Goal: Task Accomplishment & Management: Manage account settings

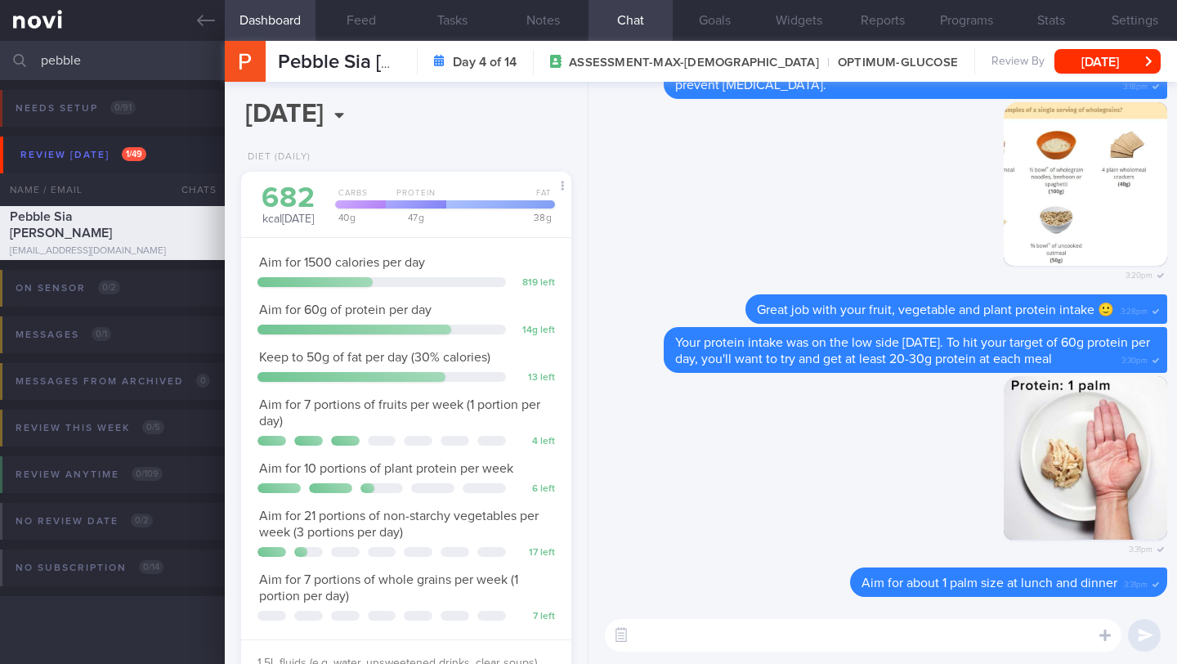
scroll to position [5633, 0]
click at [1106, 56] on button "[DATE]" at bounding box center [1107, 61] width 106 height 25
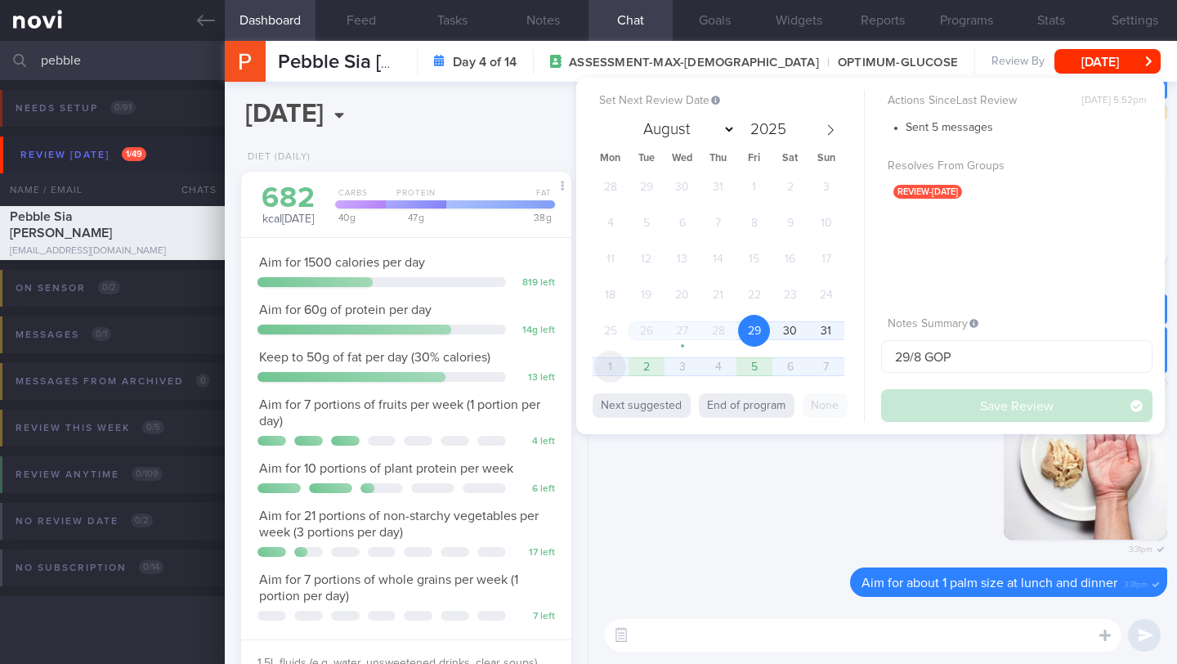
click at [615, 361] on span "1" at bounding box center [610, 367] width 32 height 32
select select "8"
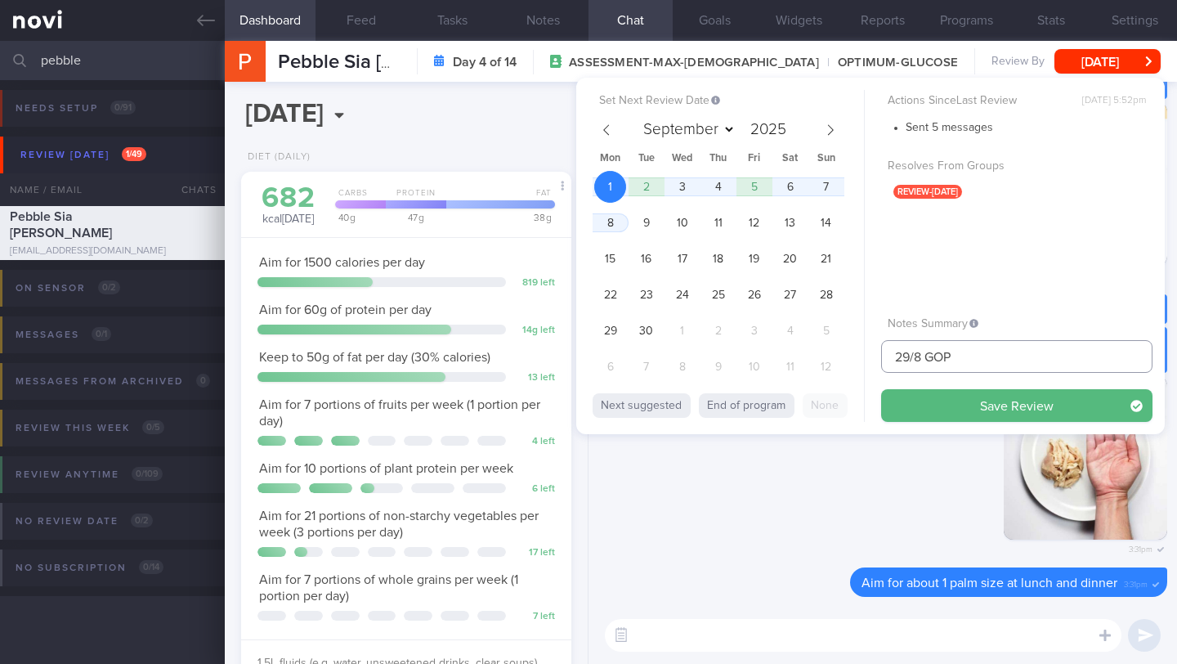
drag, startPoint x: 908, startPoint y: 359, endPoint x: 870, endPoint y: 357, distance: 37.6
click at [870, 357] on div "Set Next Review Date 1 Sep 2025 August September October November December 2025…" at bounding box center [870, 256] width 588 height 356
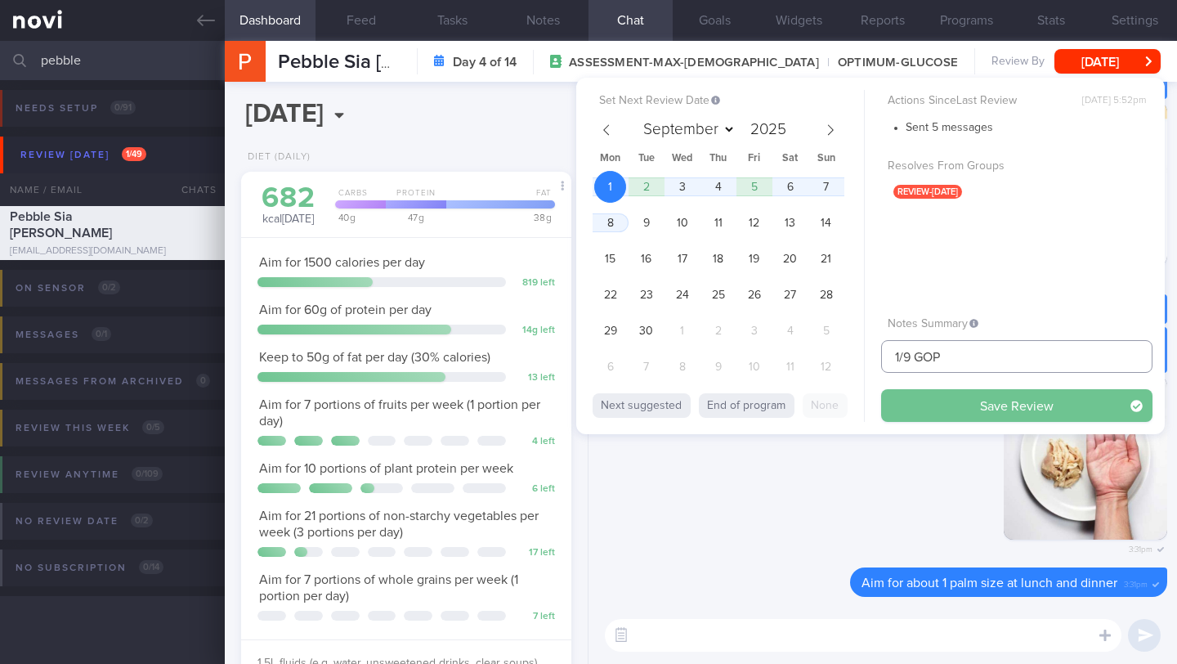
type input "1/9 GOP"
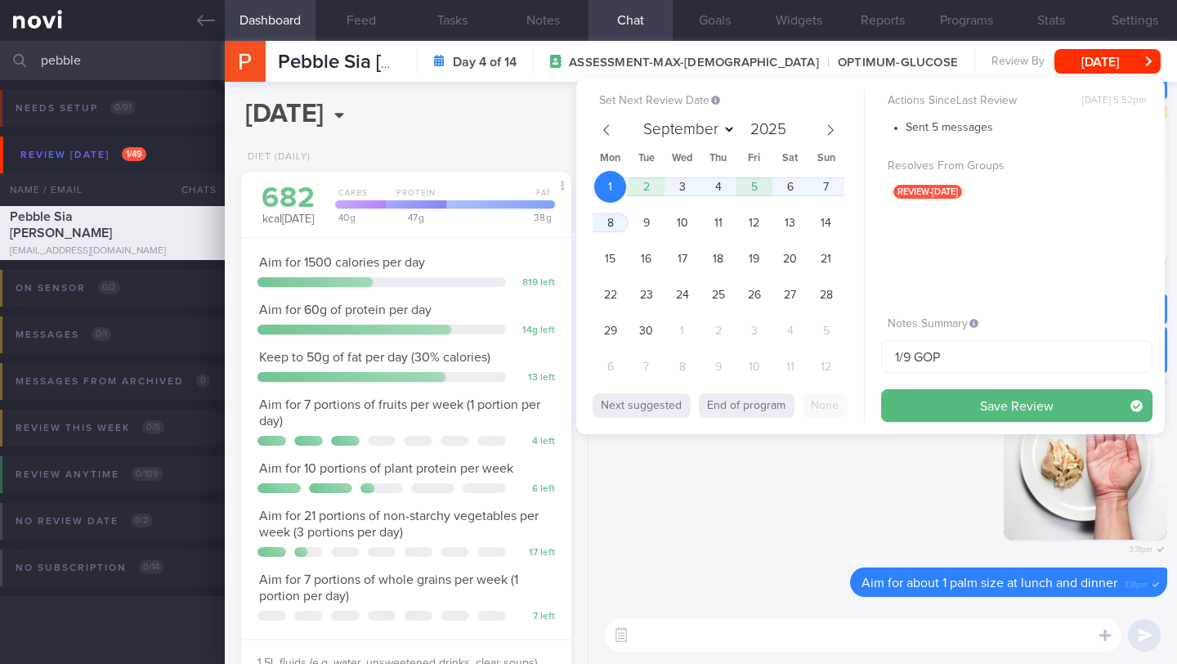
click at [947, 398] on button "Save Review" at bounding box center [1016, 405] width 271 height 33
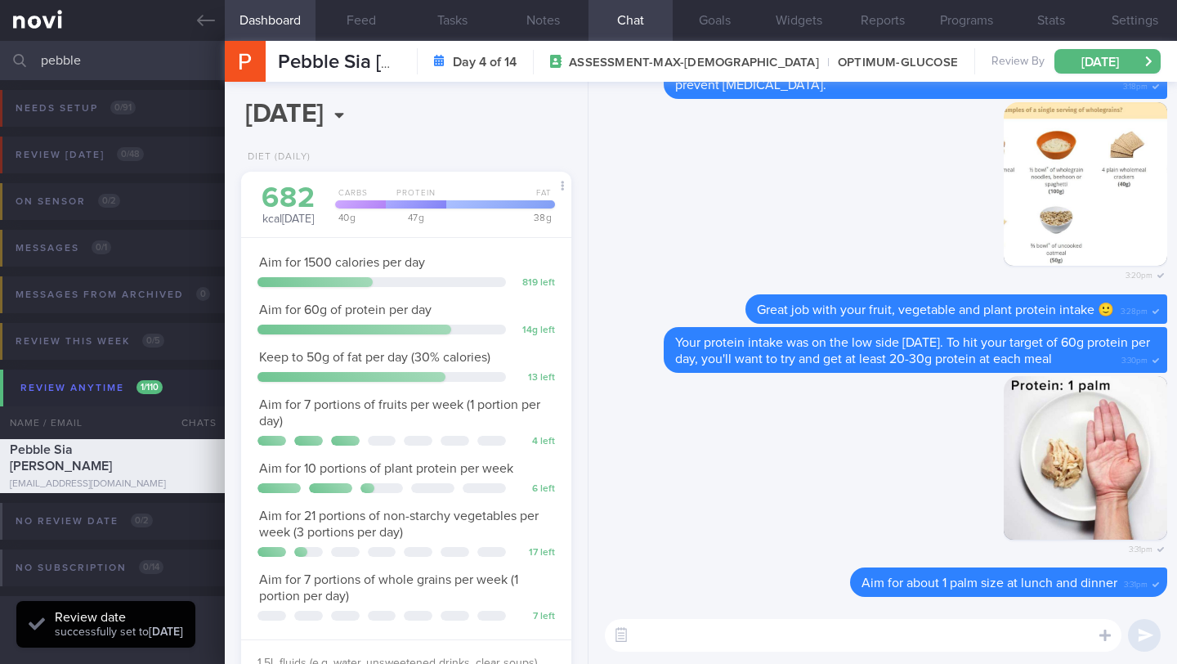
scroll to position [147, 295]
click at [119, 60] on input "pebble" at bounding box center [588, 60] width 1177 height 39
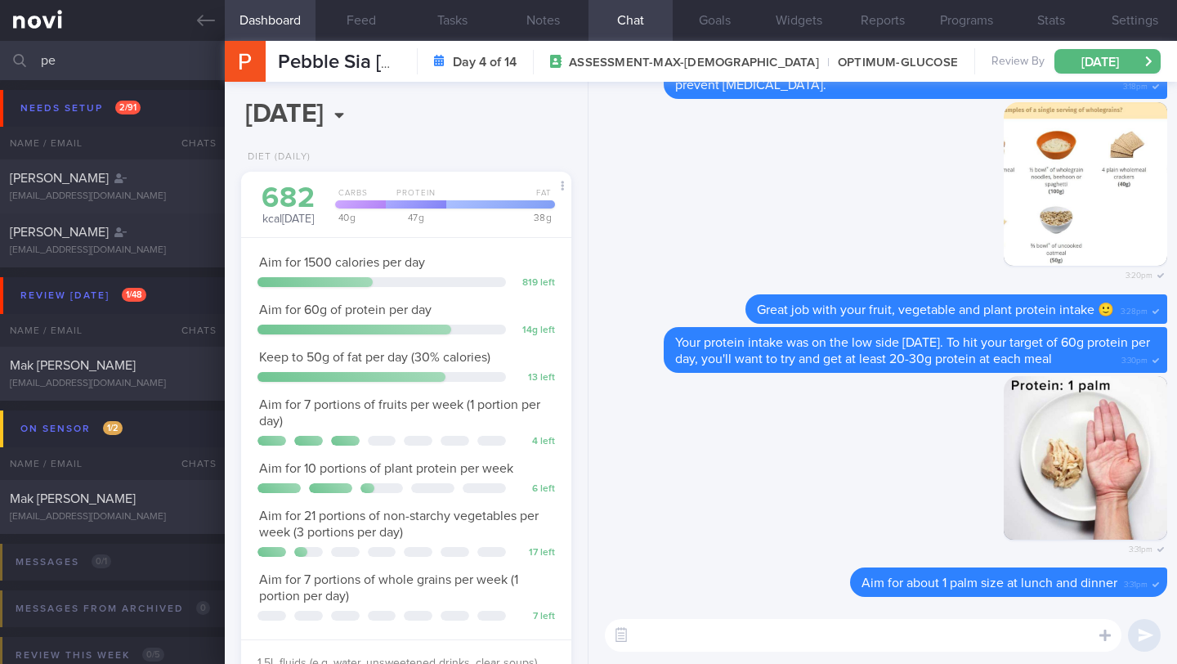
type input "p"
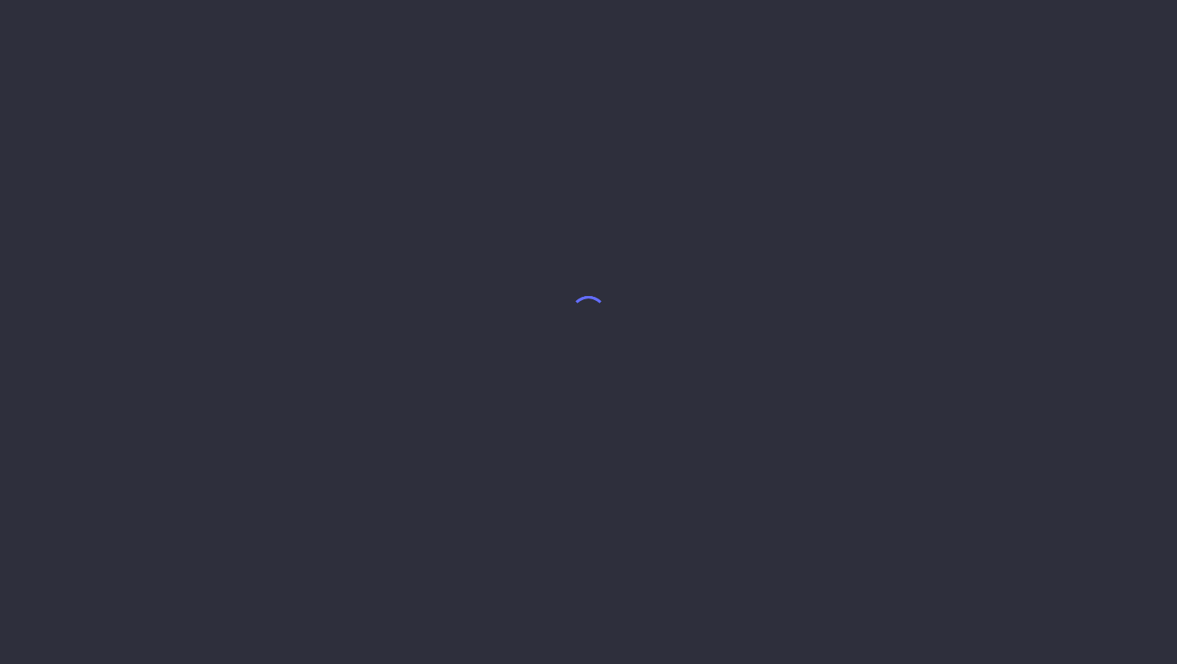
select select "8"
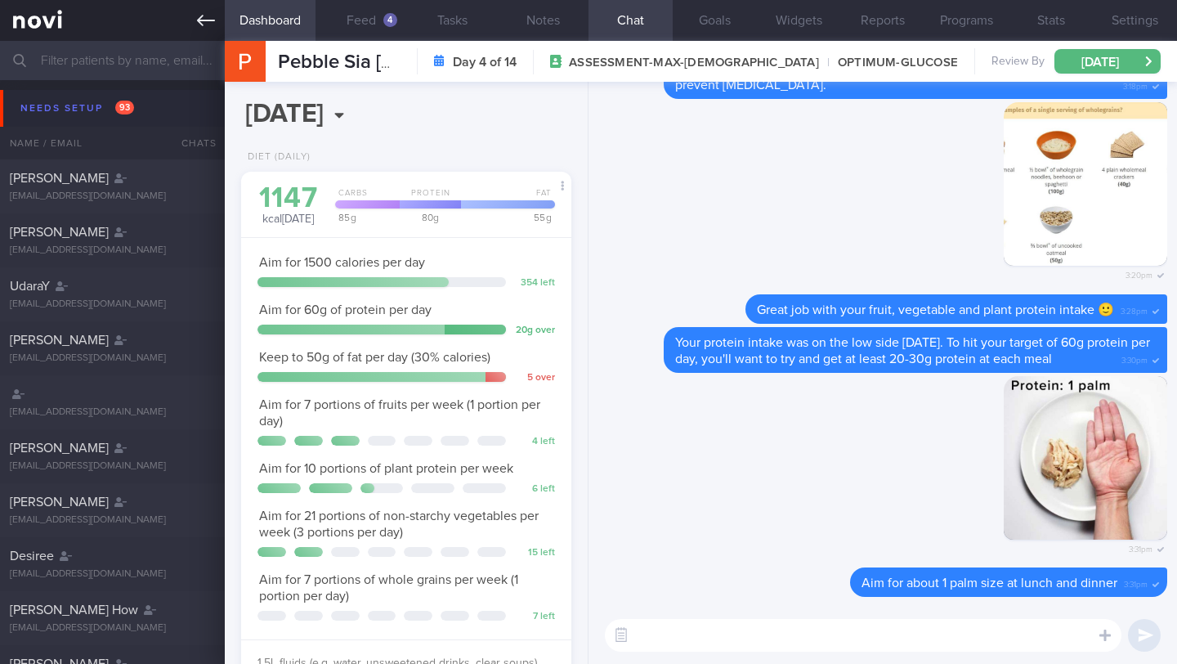
click at [209, 21] on icon at bounding box center [206, 20] width 18 height 18
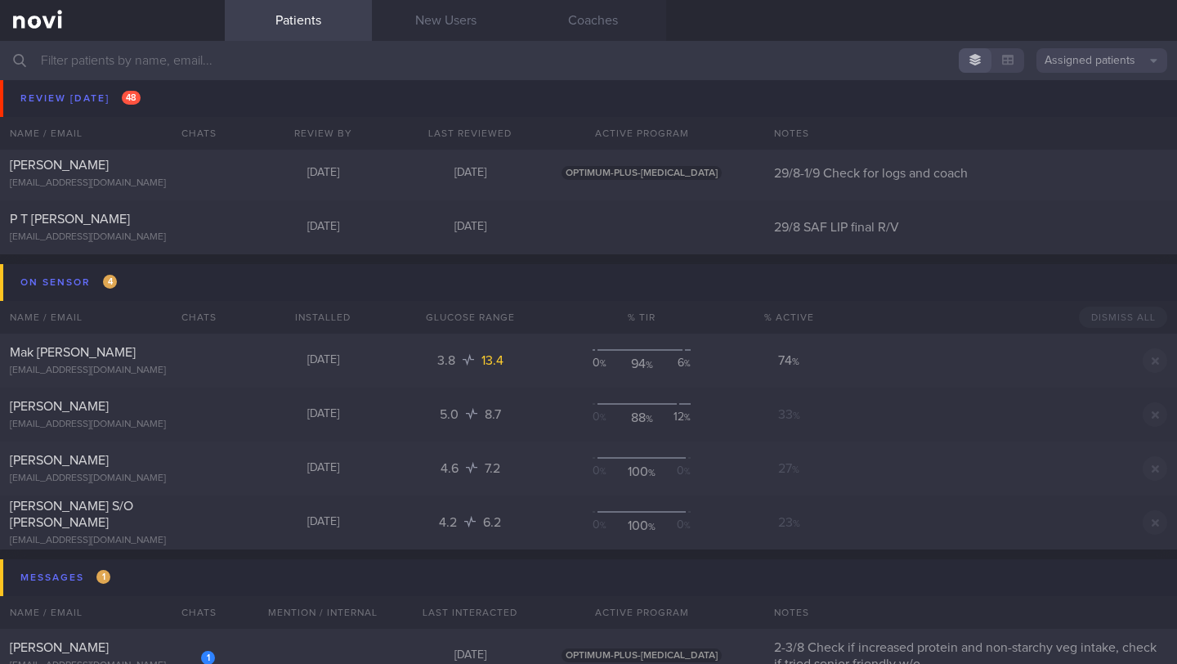
scroll to position [7924, 0]
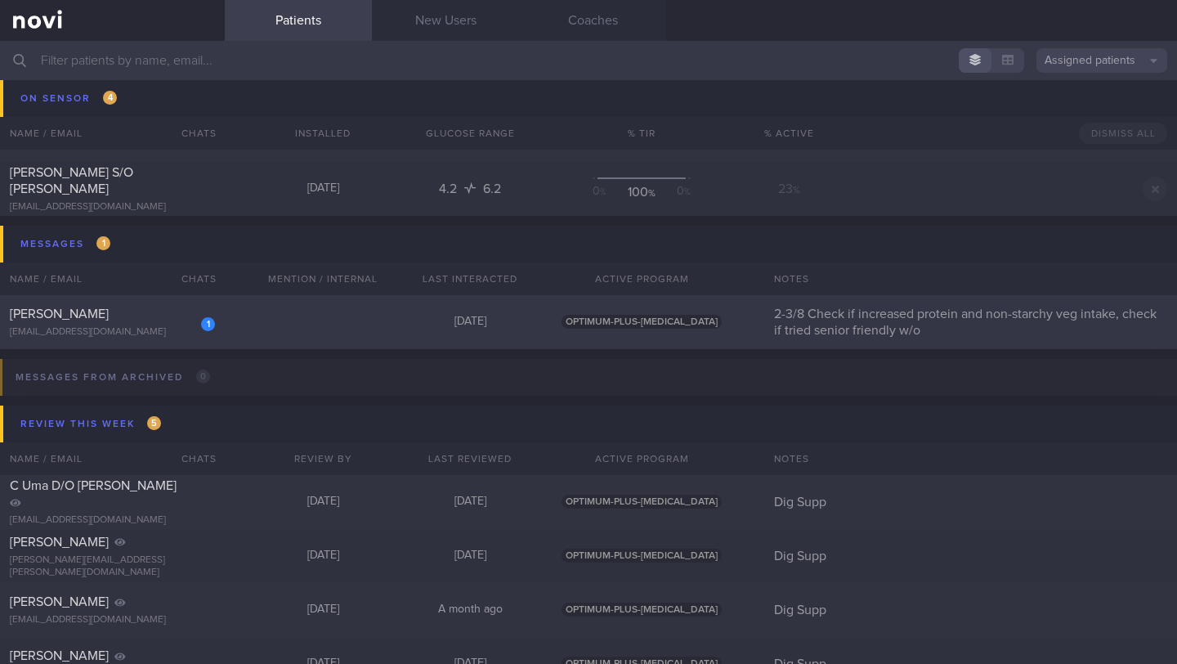
click at [160, 307] on div "[PERSON_NAME]" at bounding box center [110, 314] width 201 height 16
select select "8"
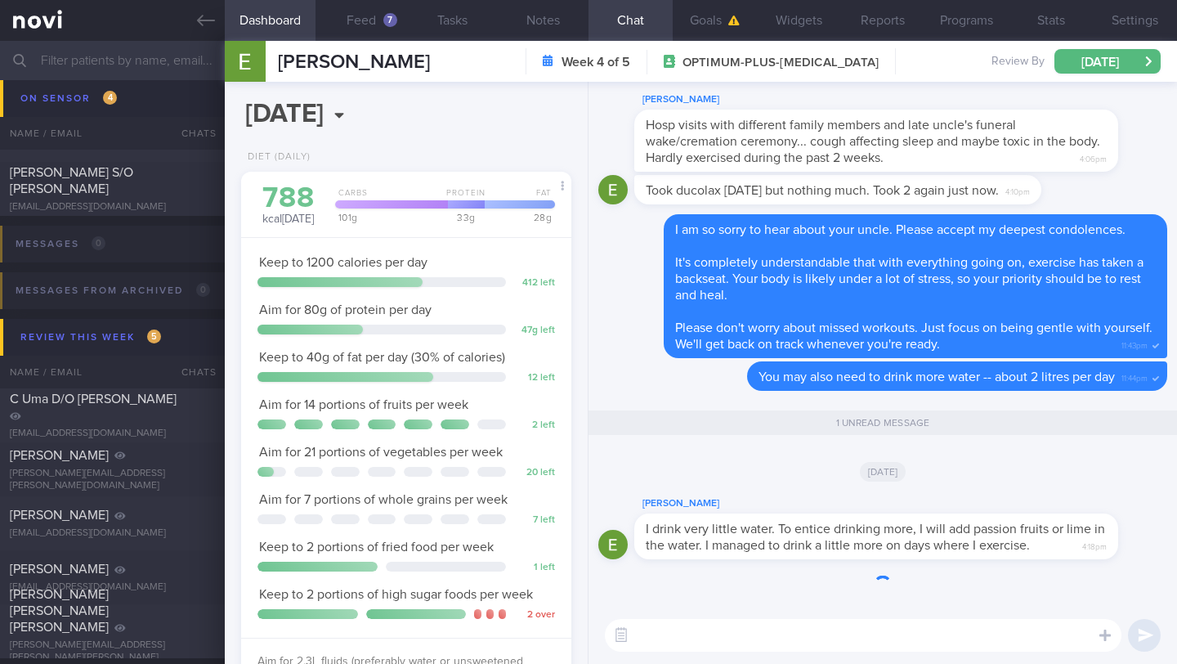
scroll to position [168, 289]
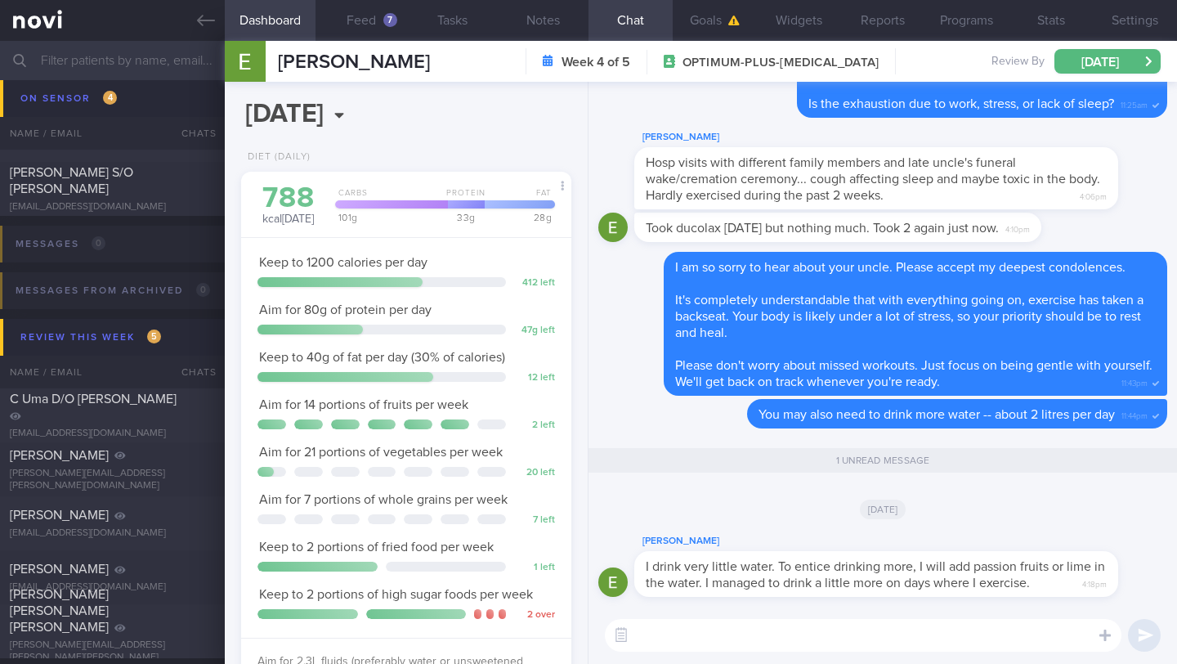
click at [723, 646] on textarea at bounding box center [863, 635] width 517 height 33
click at [733, 622] on textarea at bounding box center [863, 635] width 517 height 33
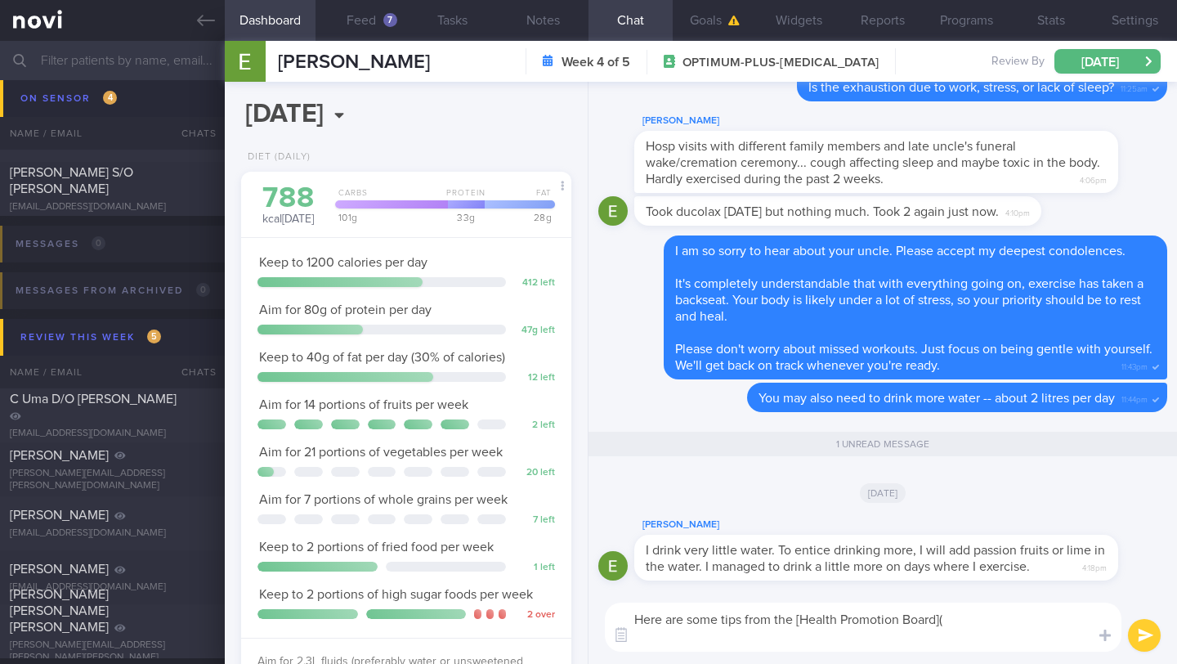
scroll to position [0, 0]
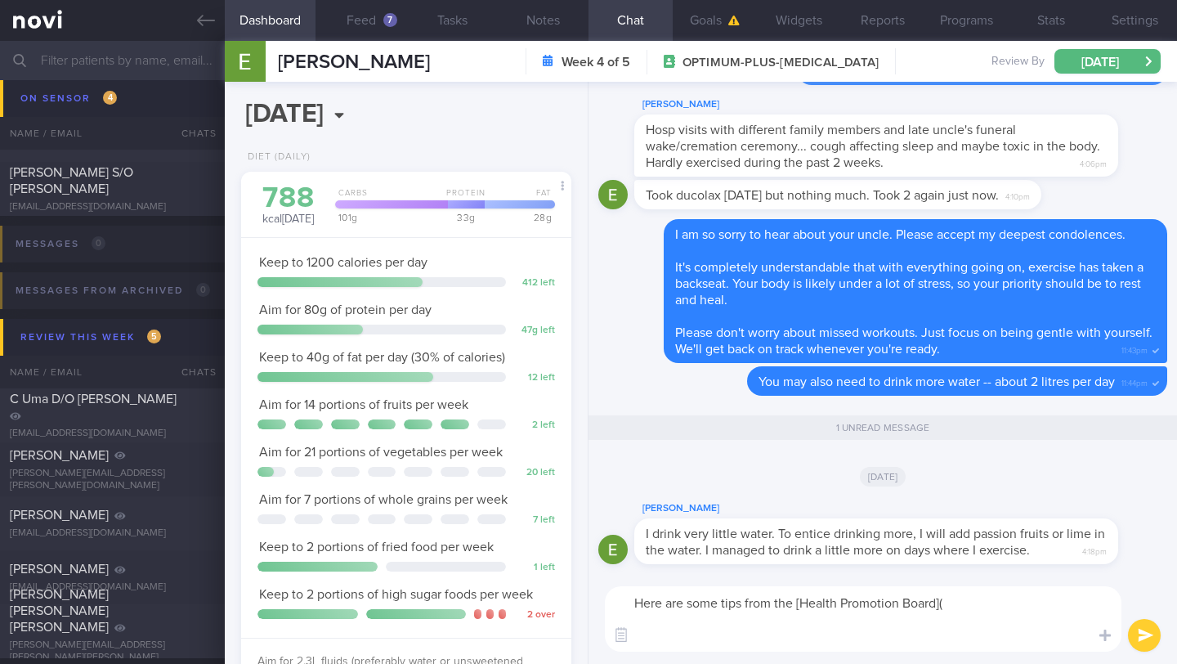
paste textarea "Bring back your water bottle! It not only ensures you always have a drink at ha…"
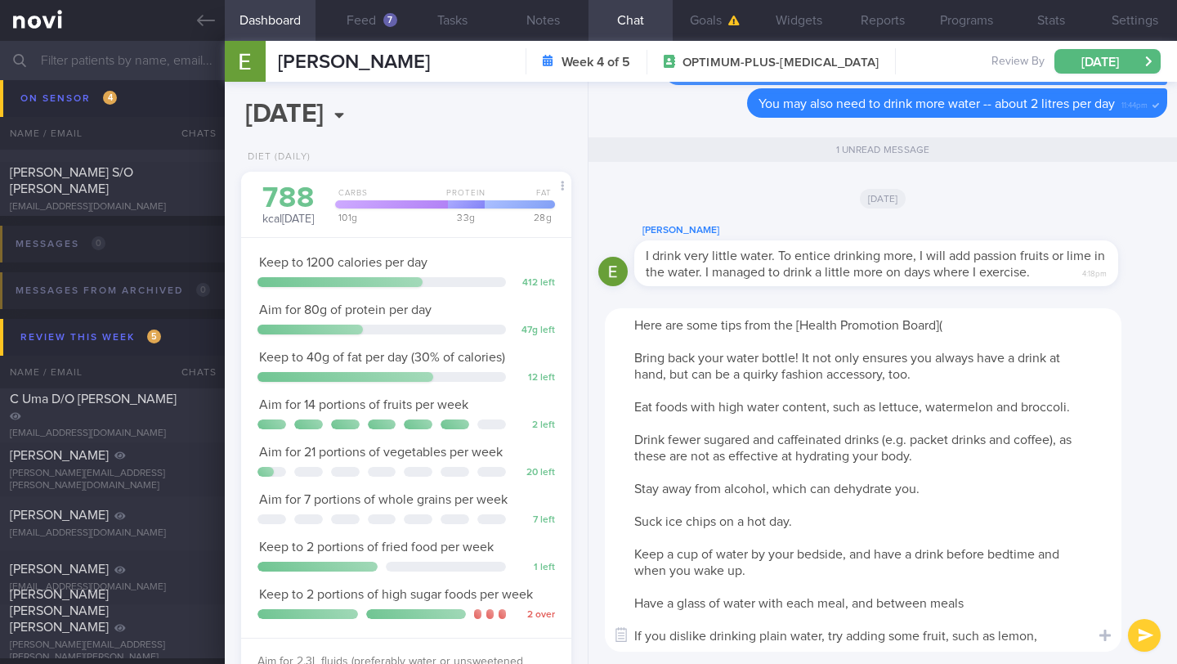
paste textarea "[URL][DOMAIN_NAME]"
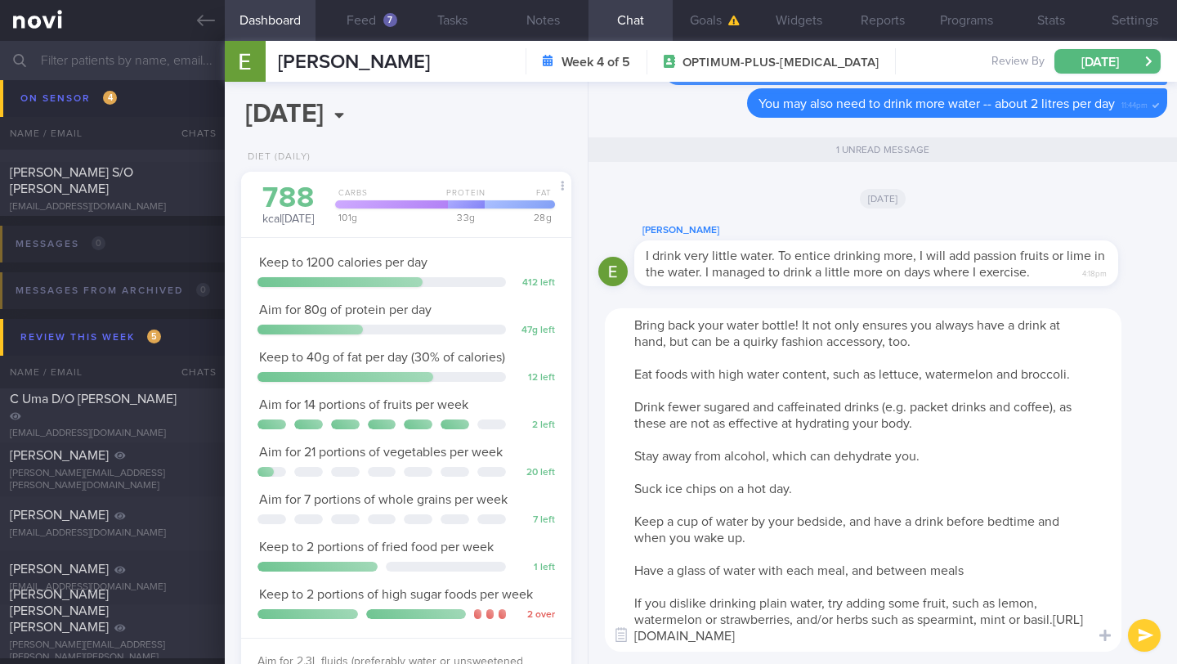
drag, startPoint x: 839, startPoint y: 638, endPoint x: 665, endPoint y: 621, distance: 174.1
click at [665, 621] on textarea "Here are some tips from the [Health Promotion Board]( Bring back your water bot…" at bounding box center [863, 479] width 517 height 343
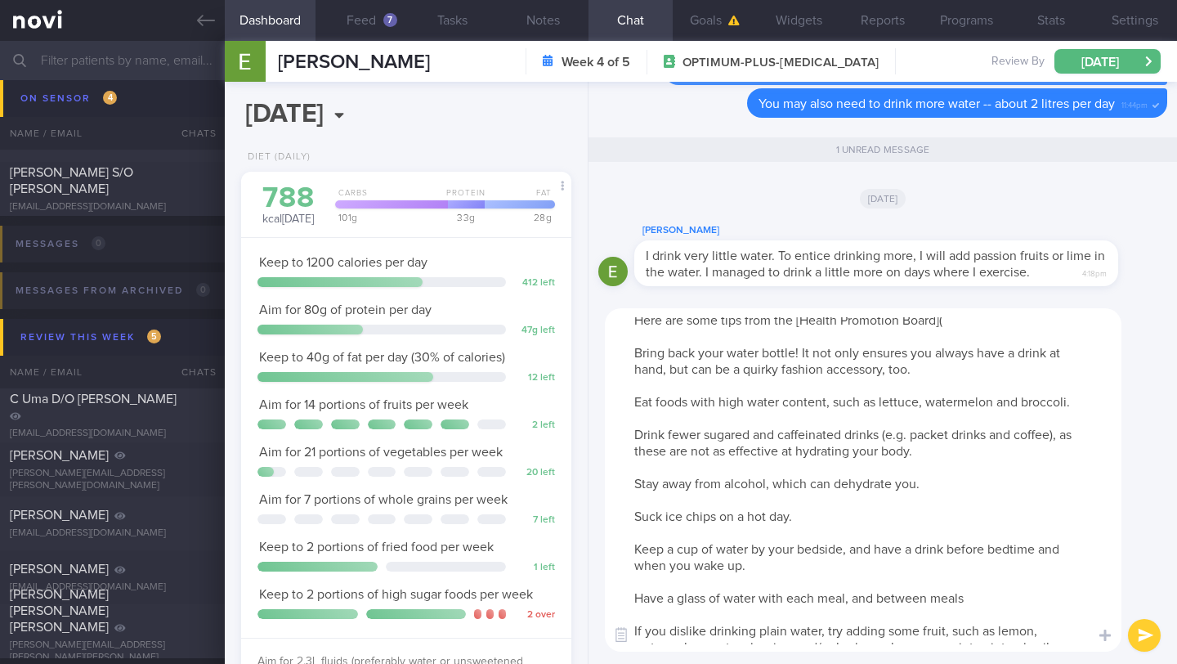
scroll to position [0, 0]
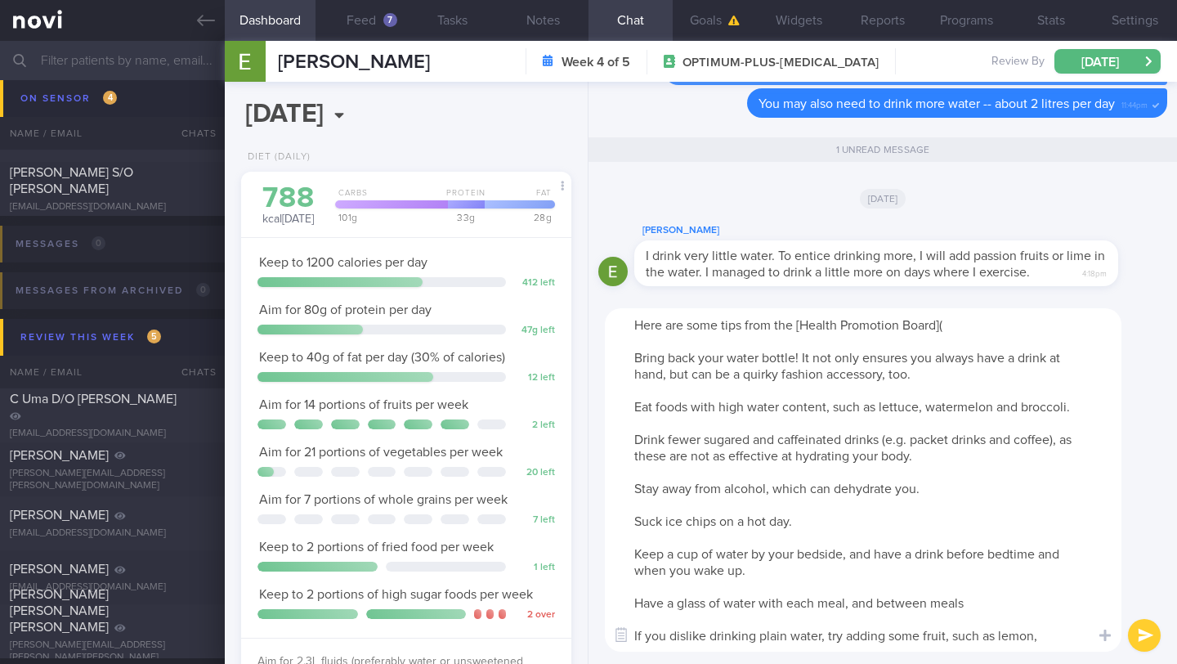
click at [986, 320] on textarea "Here are some tips from the [Health Promotion Board]( Bring back your water bot…" at bounding box center [863, 479] width 517 height 343
paste textarea "[URL][DOMAIN_NAME]"
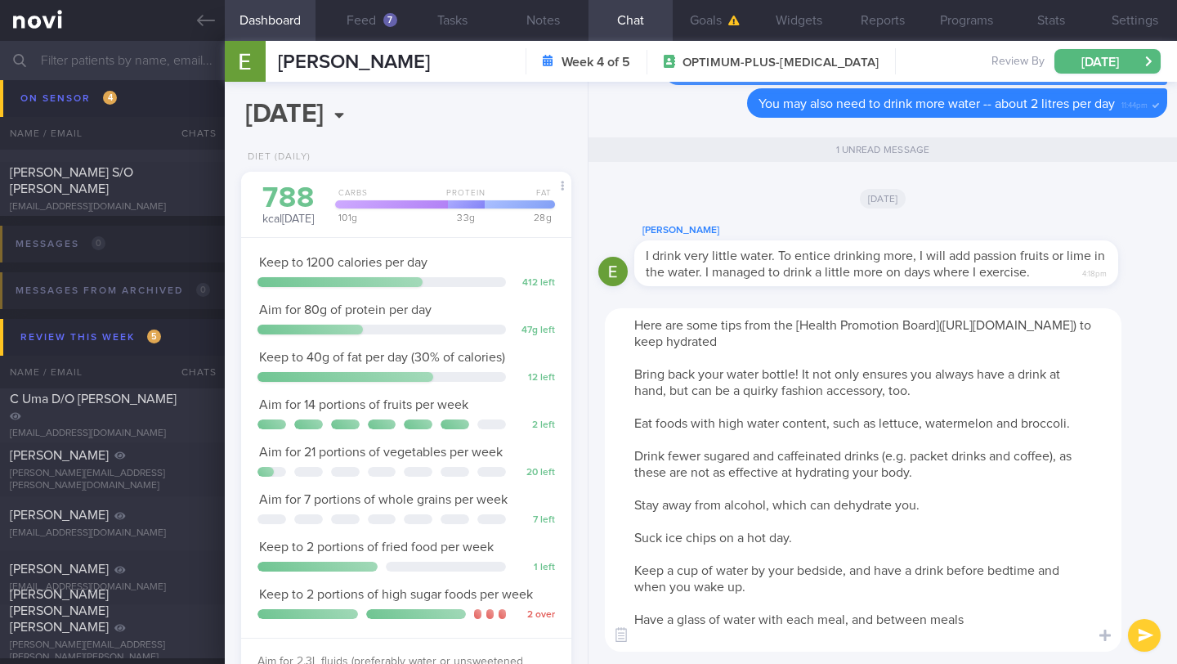
click at [628, 378] on textarea "Here are some tips from the [Health Promotion Board]([URL][DOMAIN_NAME]) to kee…" at bounding box center [863, 479] width 517 height 343
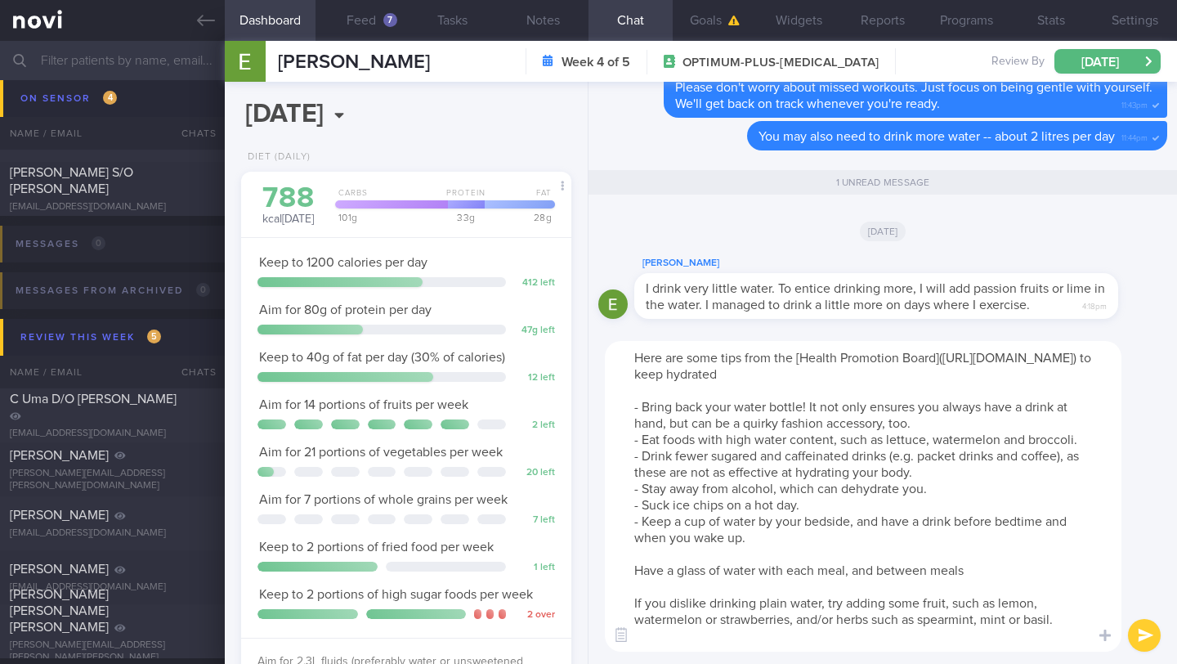
click at [633, 583] on textarea "Here are some tips from the [Health Promotion Board]([URL][DOMAIN_NAME]) to kee…" at bounding box center [863, 496] width 517 height 311
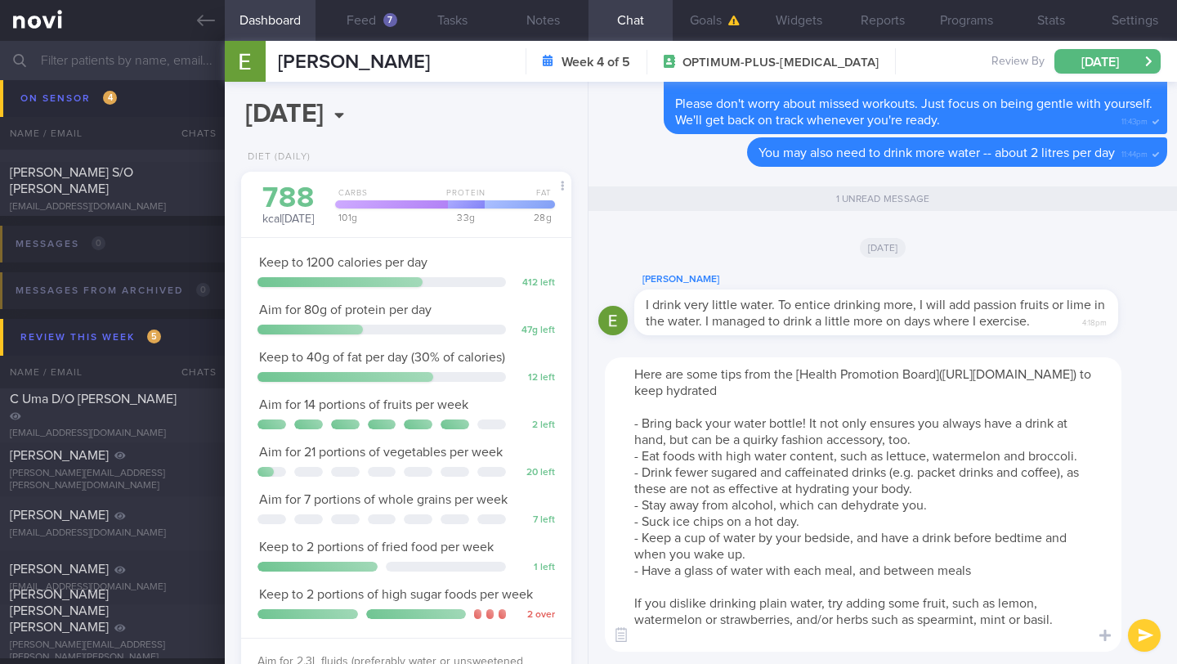
click at [624, 611] on textarea "Here are some tips from the [Health Promotion Board]([URL][DOMAIN_NAME]) to kee…" at bounding box center [863, 504] width 517 height 294
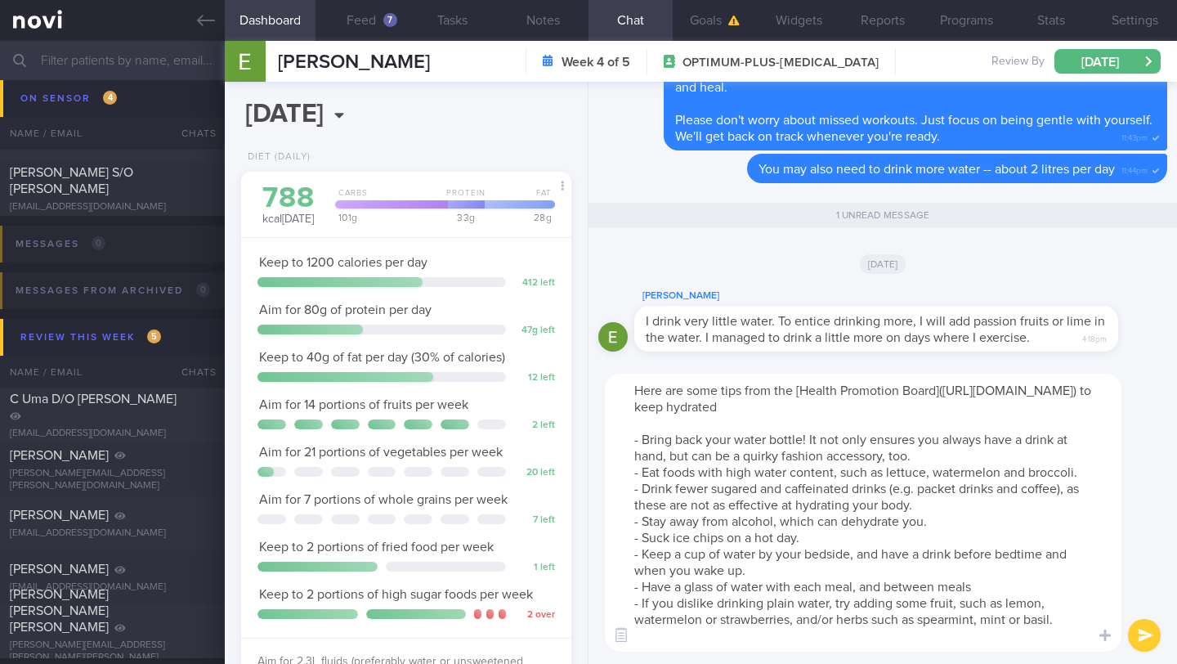
click at [652, 440] on textarea "Here are some tips from the [Health Promotion Board]([URL][DOMAIN_NAME]) to kee…" at bounding box center [863, 512] width 517 height 278
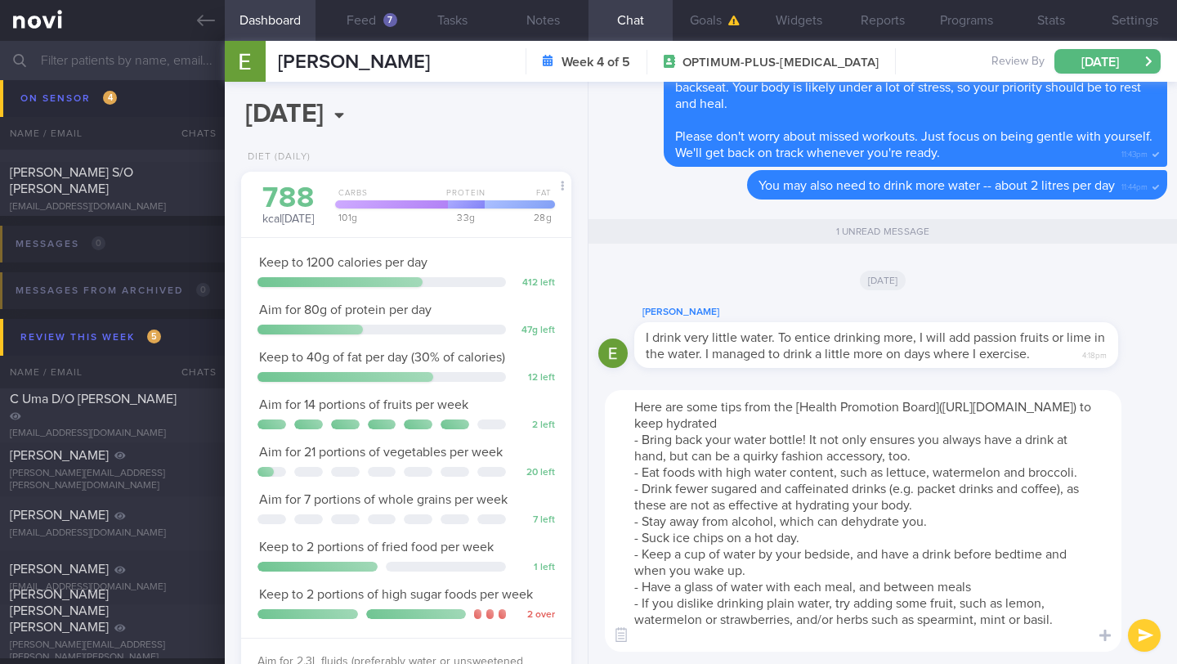
drag, startPoint x: 633, startPoint y: 402, endPoint x: 898, endPoint y: 663, distance: 371.6
click at [898, 663] on div "Here are some tips from the [Health Promotion Board]([URL][DOMAIN_NAME]) to kee…" at bounding box center [882, 521] width 588 height 286
type textarea "Here are some tips from the [Health Promotion Board]([URL][DOMAIN_NAME]) to kee…"
click at [910, 645] on textarea "Here are some tips from the [Health Promotion Board]([URL][DOMAIN_NAME]) to kee…" at bounding box center [863, 521] width 517 height 262
click at [1142, 633] on button "submit" at bounding box center [1144, 635] width 33 height 33
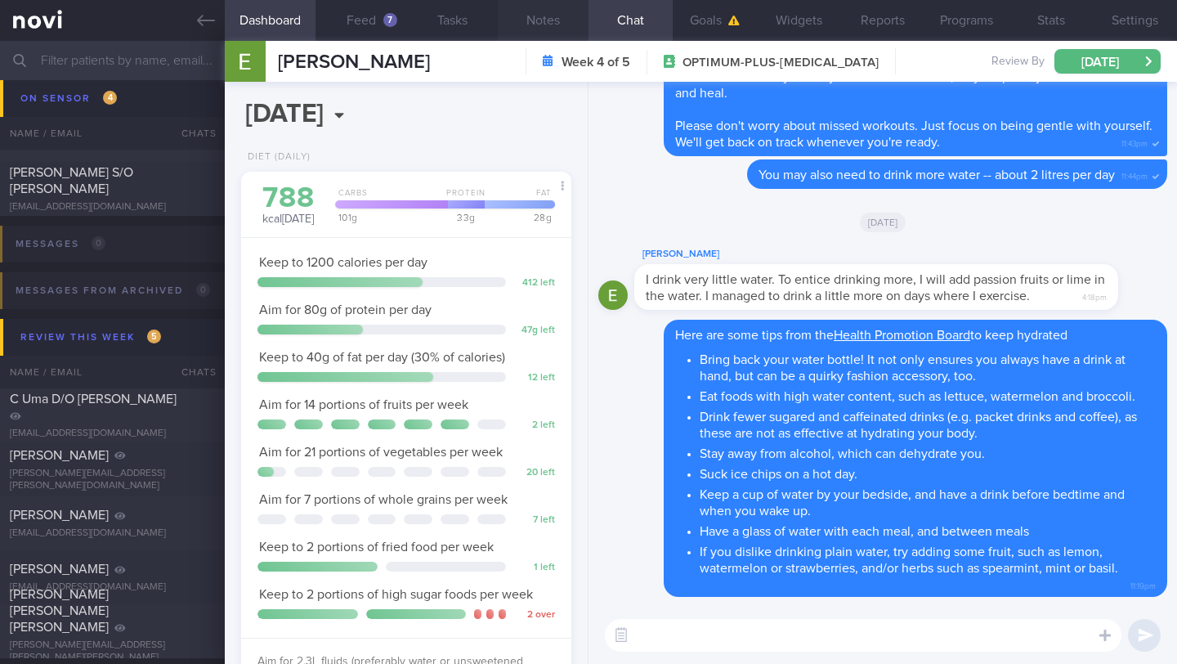
click at [535, 20] on button "Notes" at bounding box center [543, 20] width 91 height 41
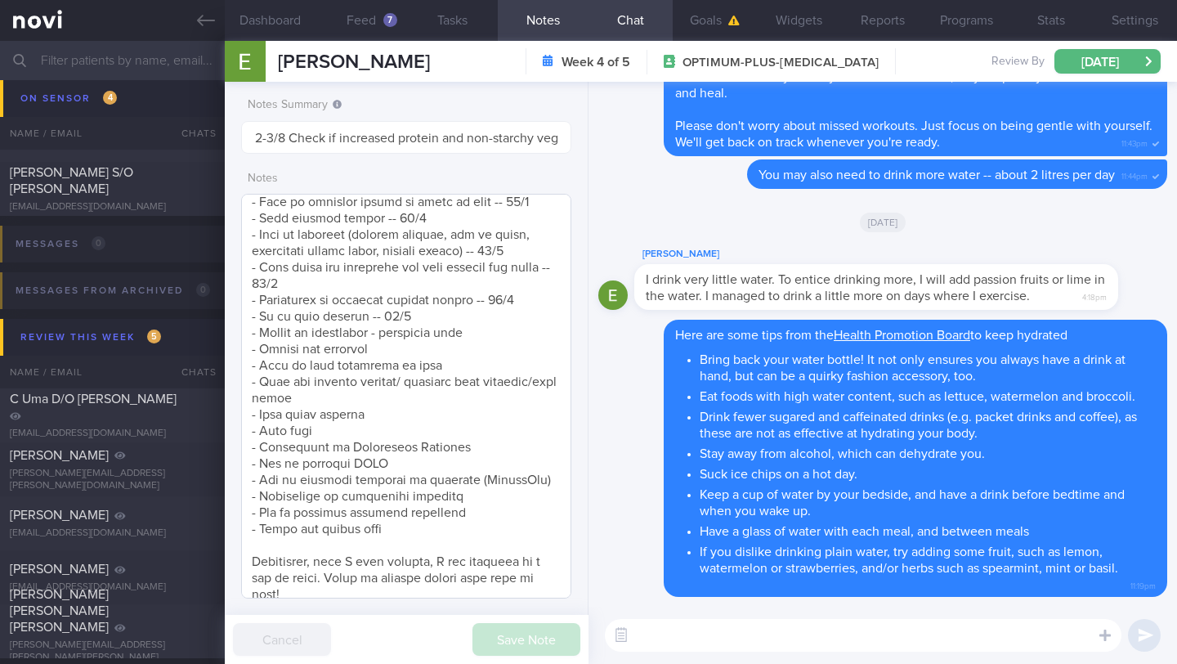
scroll to position [1542, 0]
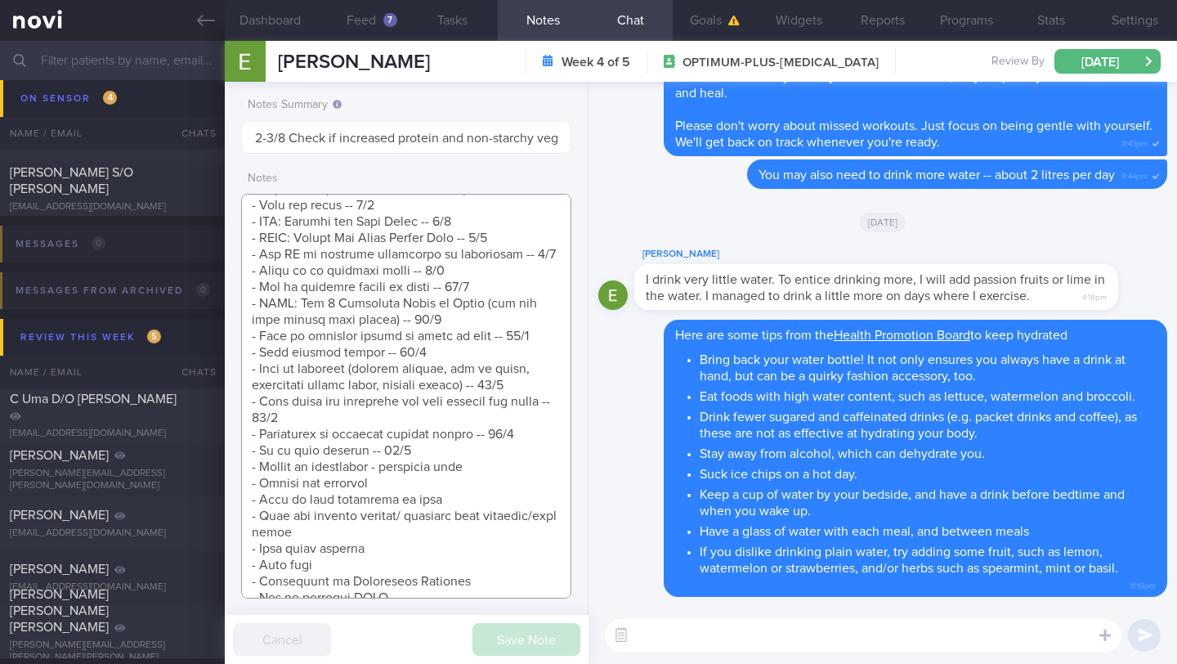
click at [446, 501] on textarea at bounding box center [406, 396] width 330 height 405
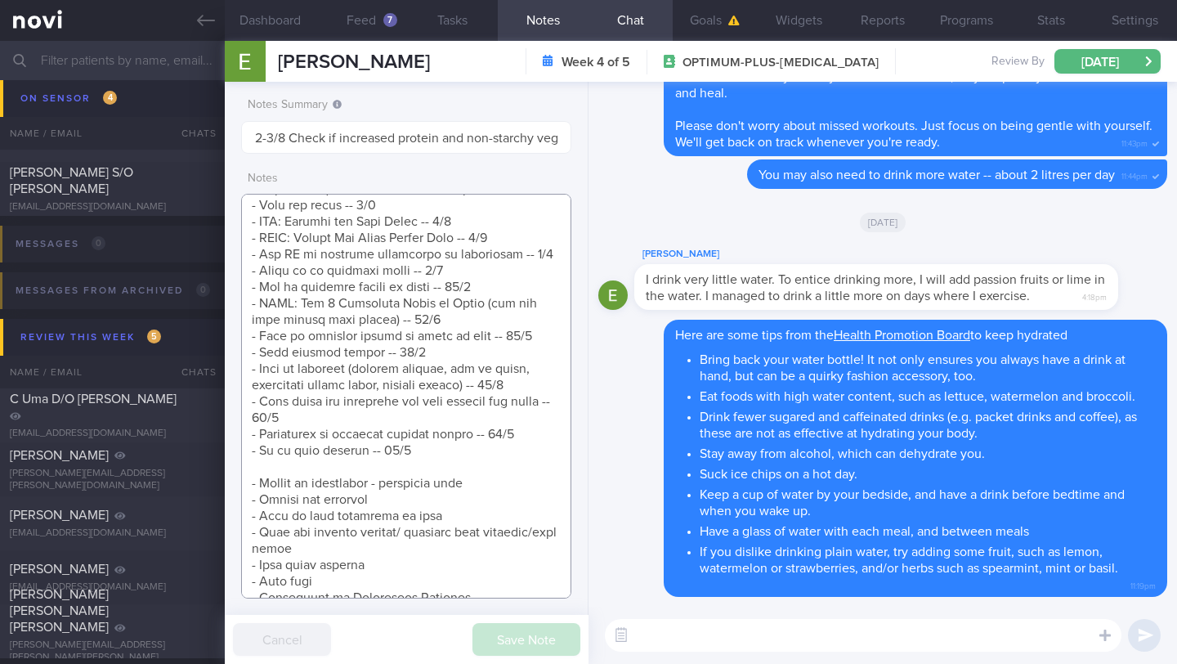
scroll to position [1857, 0]
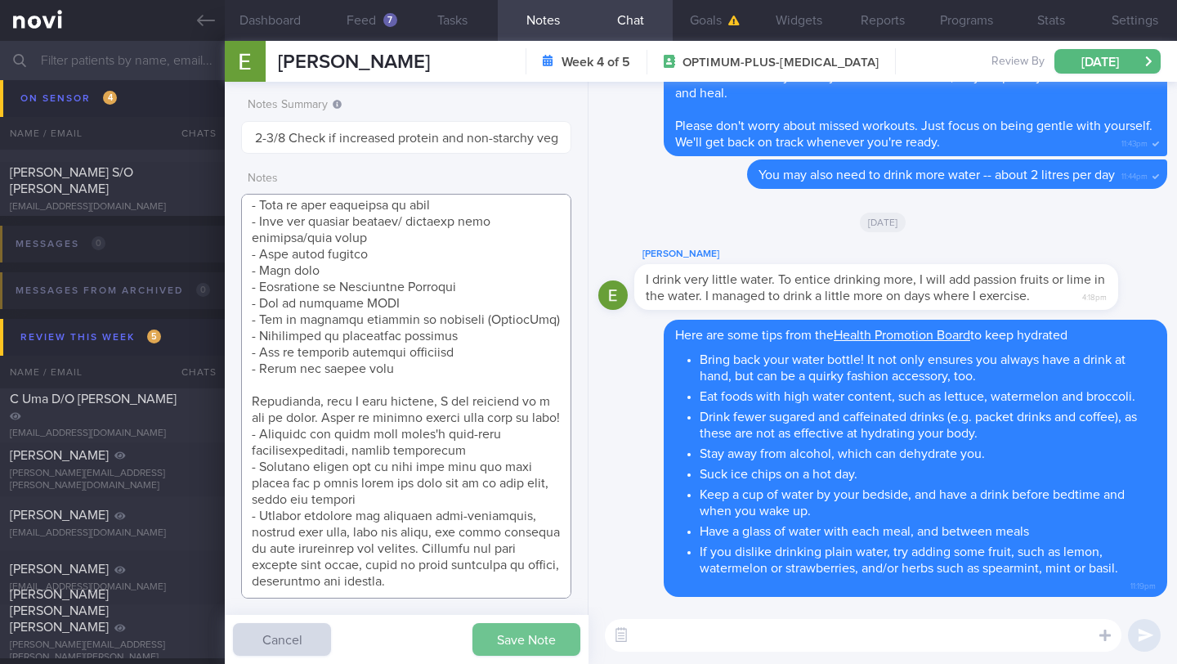
type textarea "SUPPORT NEEDED: CHALLENGE: - OVERALL: ([DATE]) Constipation is getting slightly…"
click at [530, 634] on button "Save Note" at bounding box center [526, 639] width 108 height 33
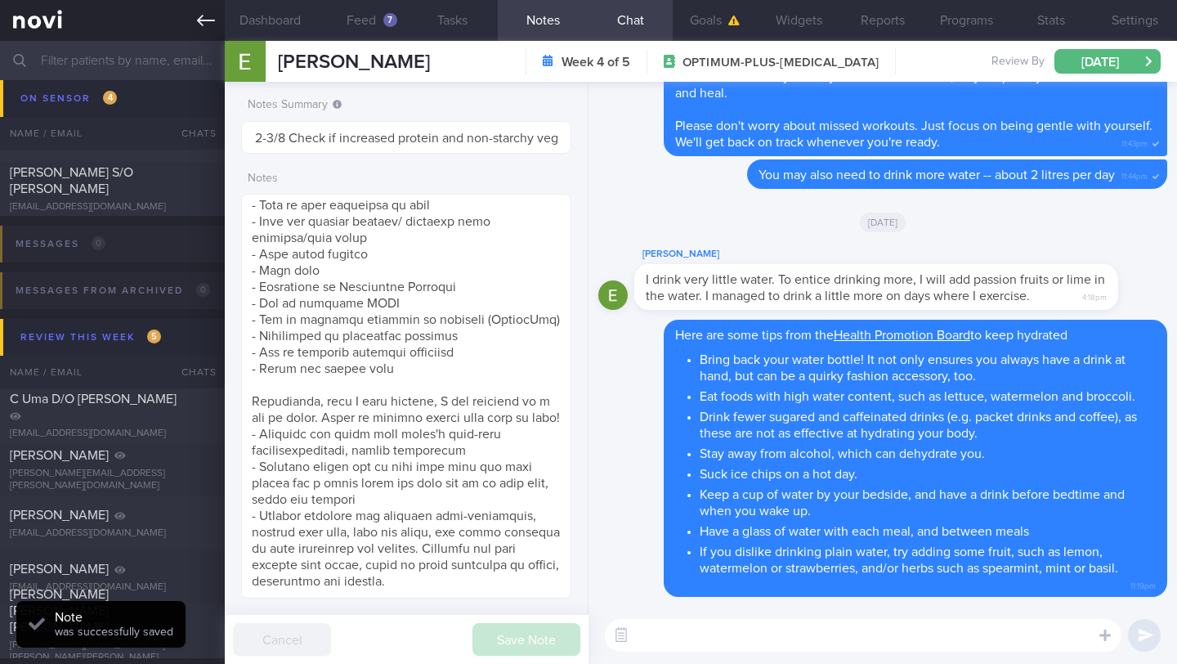
click at [206, 15] on icon at bounding box center [206, 20] width 18 height 18
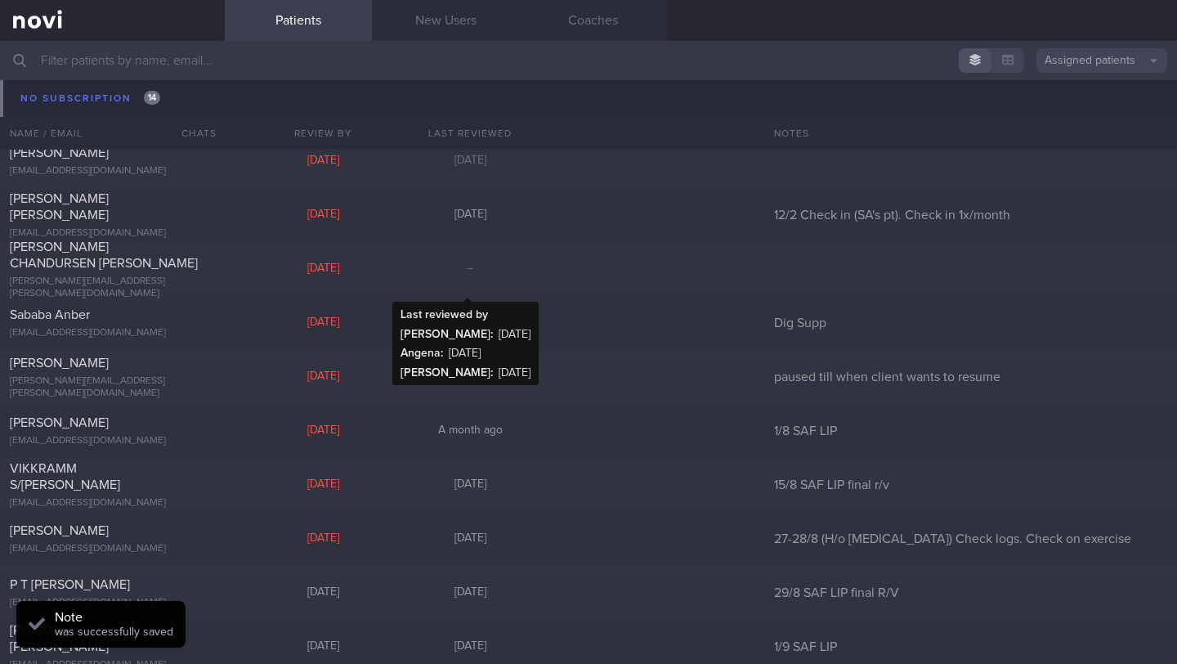
scroll to position [15006, 0]
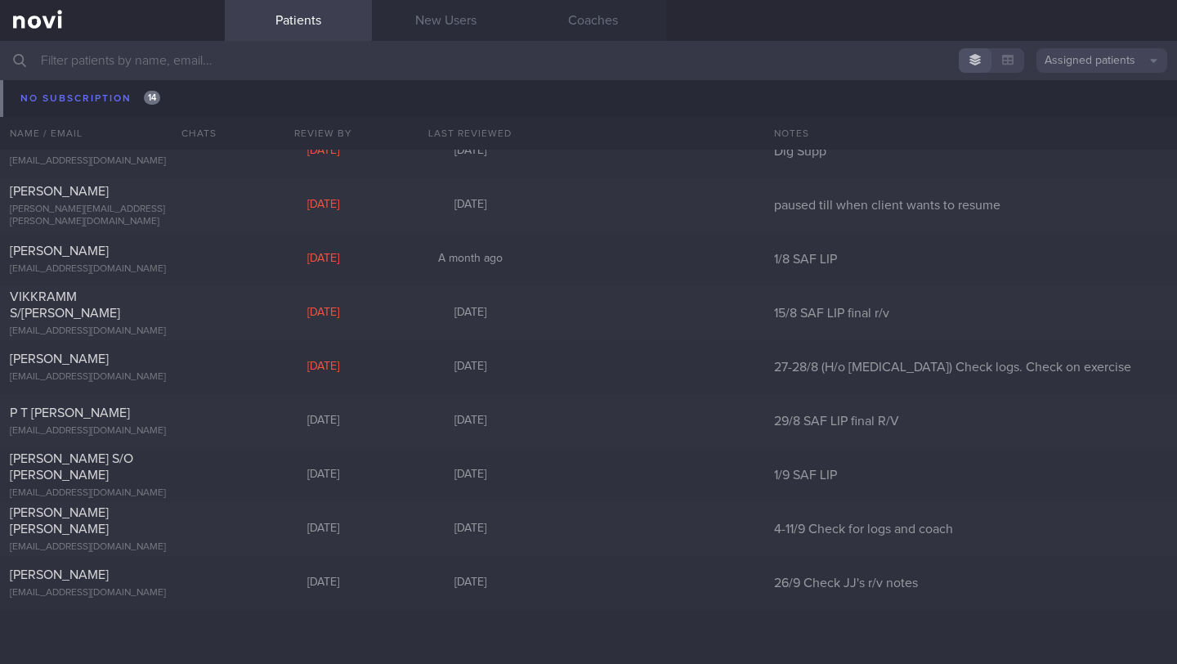
click at [94, 52] on input "text" at bounding box center [588, 60] width 1177 height 39
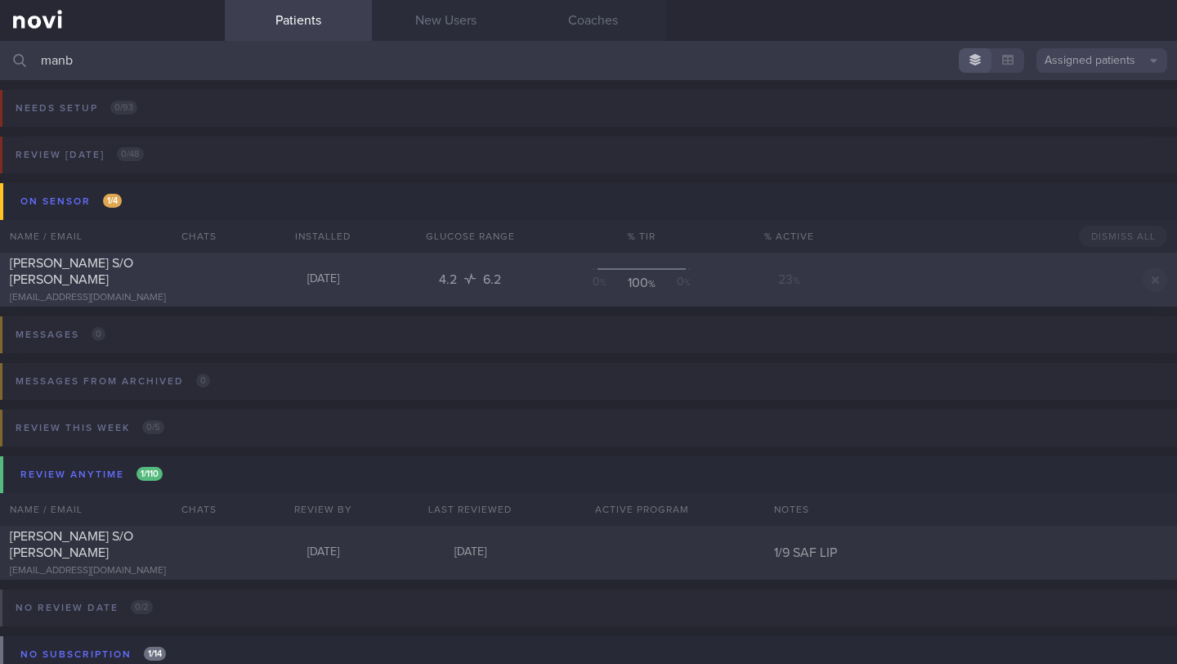
type input "manb"
click at [432, 291] on div "[PERSON_NAME] S/O [PERSON_NAME] [EMAIL_ADDRESS][DOMAIN_NAME] [DATE] 4.2 6.2 0 %…" at bounding box center [588, 280] width 1177 height 54
select select "8"
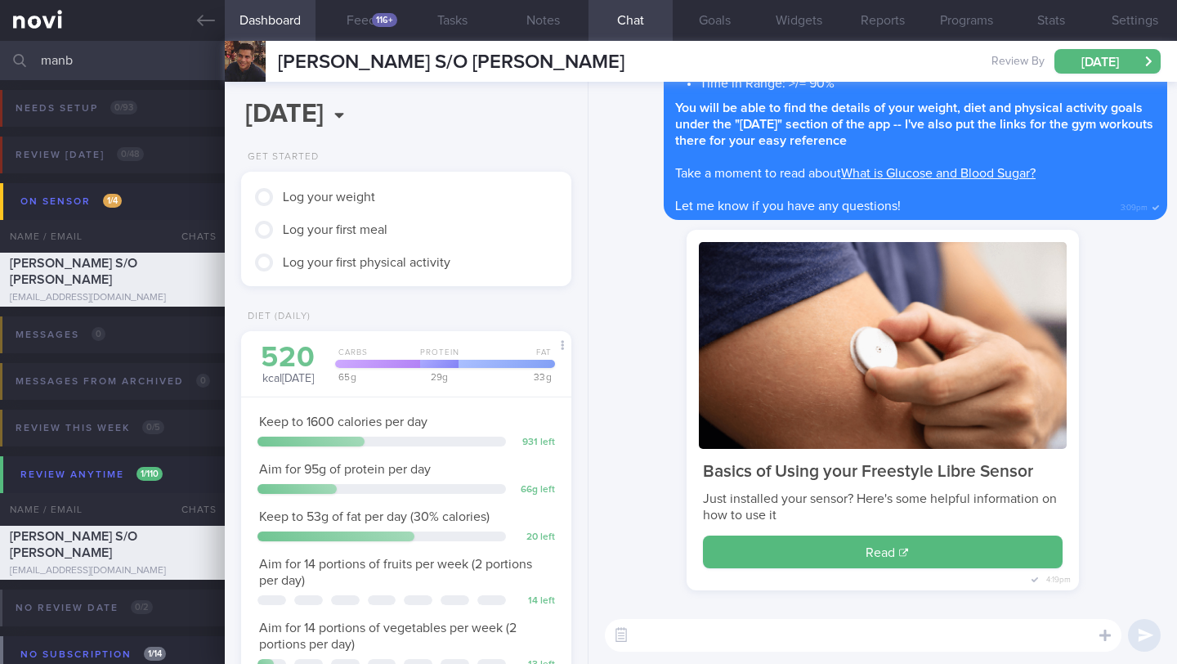
scroll to position [190, 295]
click at [548, 17] on button "Notes" at bounding box center [543, 20] width 91 height 41
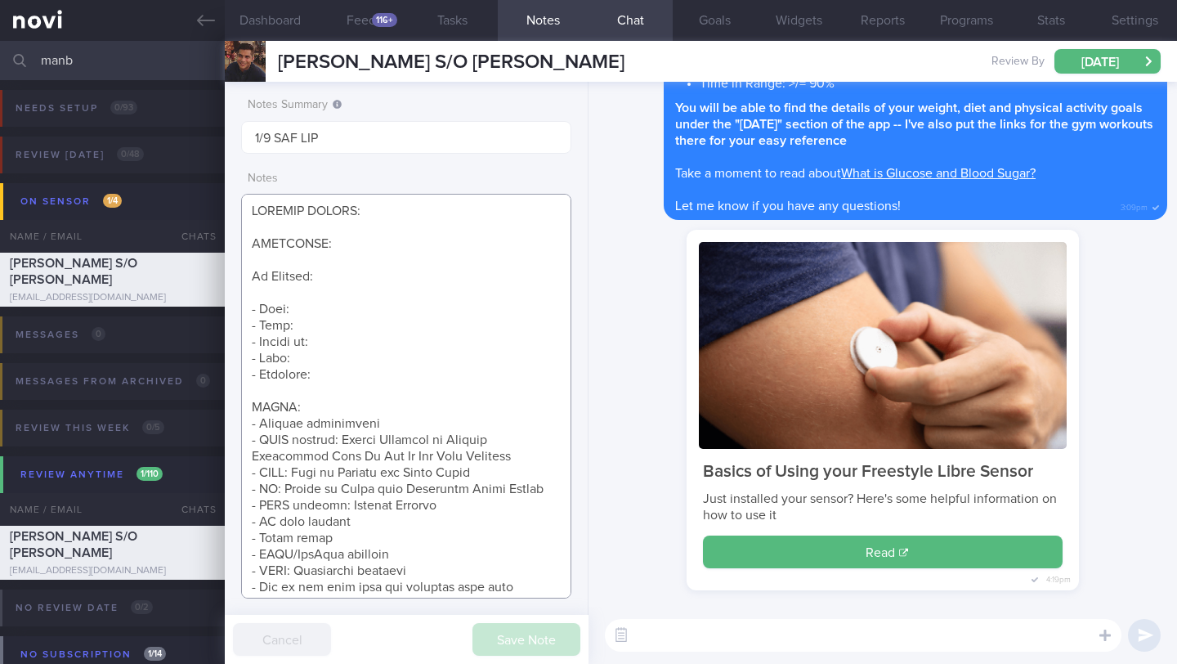
click at [312, 311] on textarea at bounding box center [406, 396] width 330 height 405
paste textarea "Injured hip (KIV surgery next year), [MEDICAL_DATA] (did PT), torn wrist (post-…"
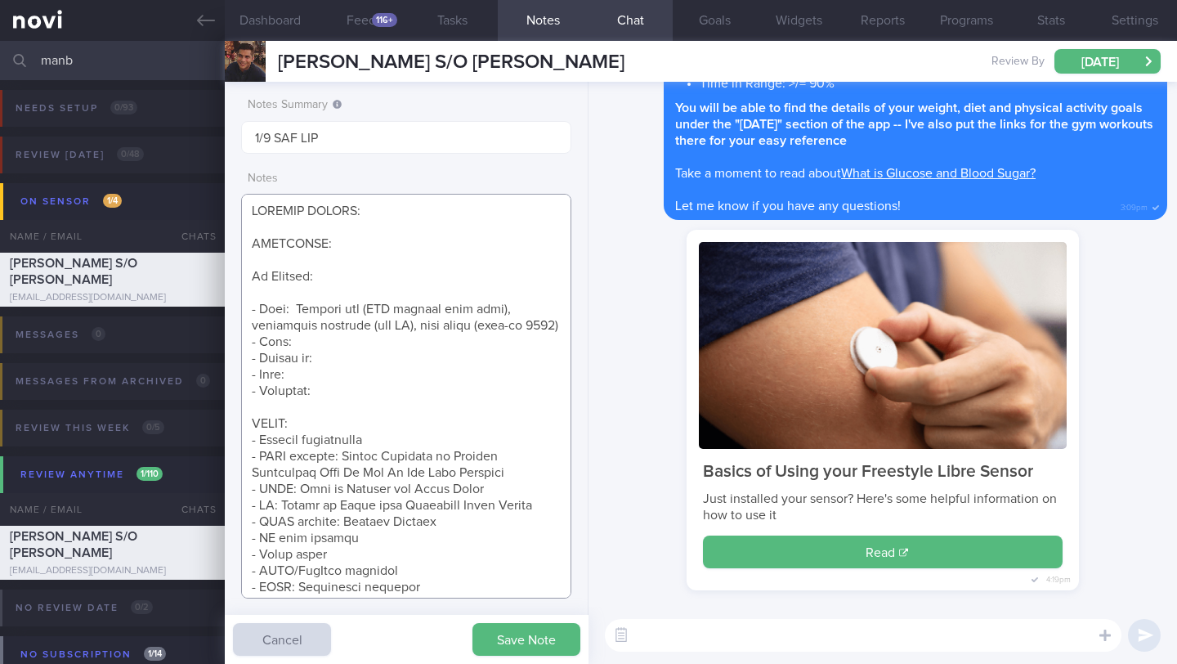
click at [307, 299] on textarea at bounding box center [406, 396] width 330 height 405
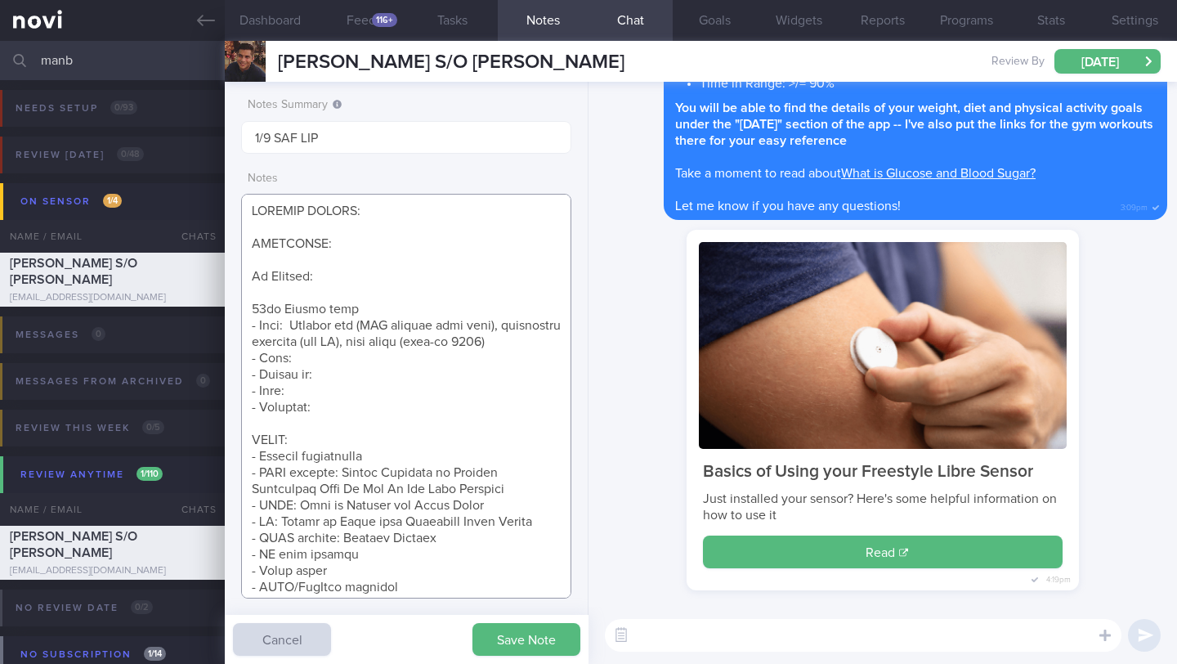
click at [319, 379] on textarea at bounding box center [406, 396] width 330 height 405
click at [337, 394] on textarea at bounding box center [406, 396] width 330 height 405
paste textarea "Married with a child Client and wife buys groceries Client/wife sets menu (chic…"
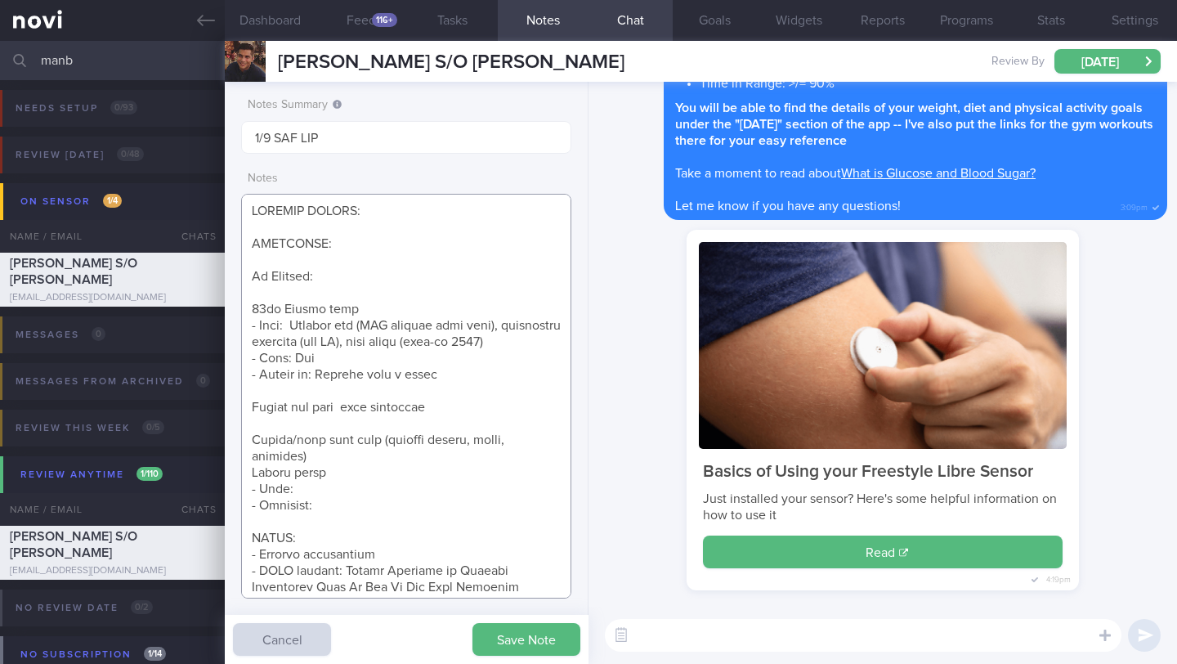
click at [252, 427] on textarea at bounding box center [406, 396] width 330 height 405
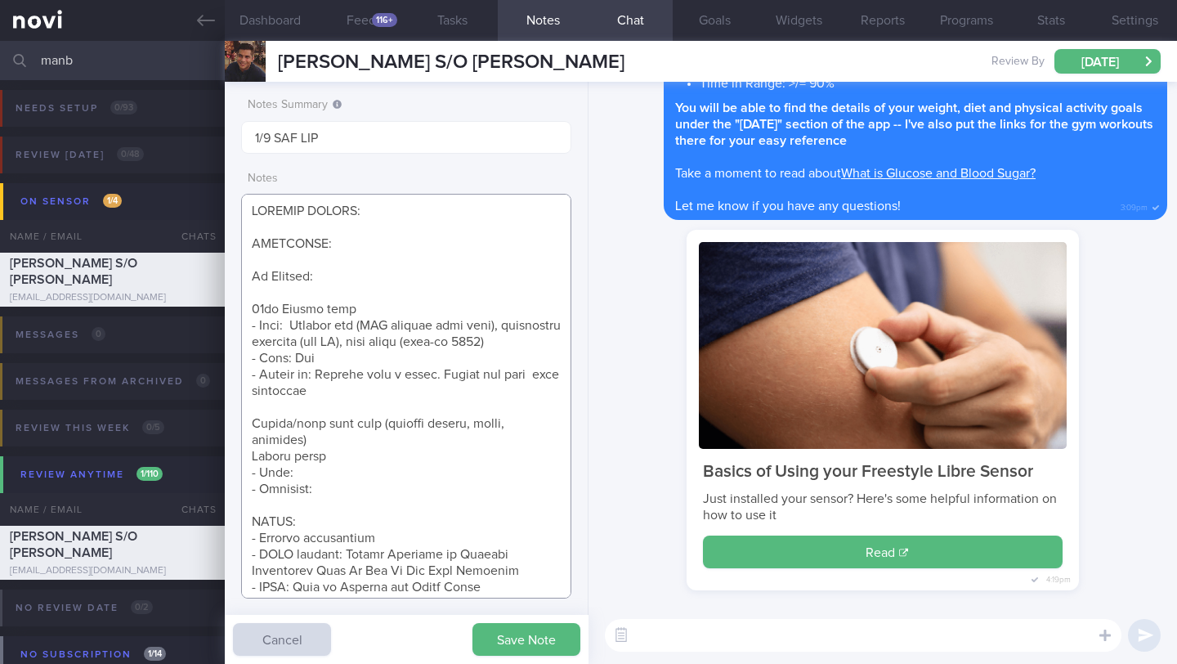
click at [241, 436] on textarea at bounding box center [406, 396] width 330 height 405
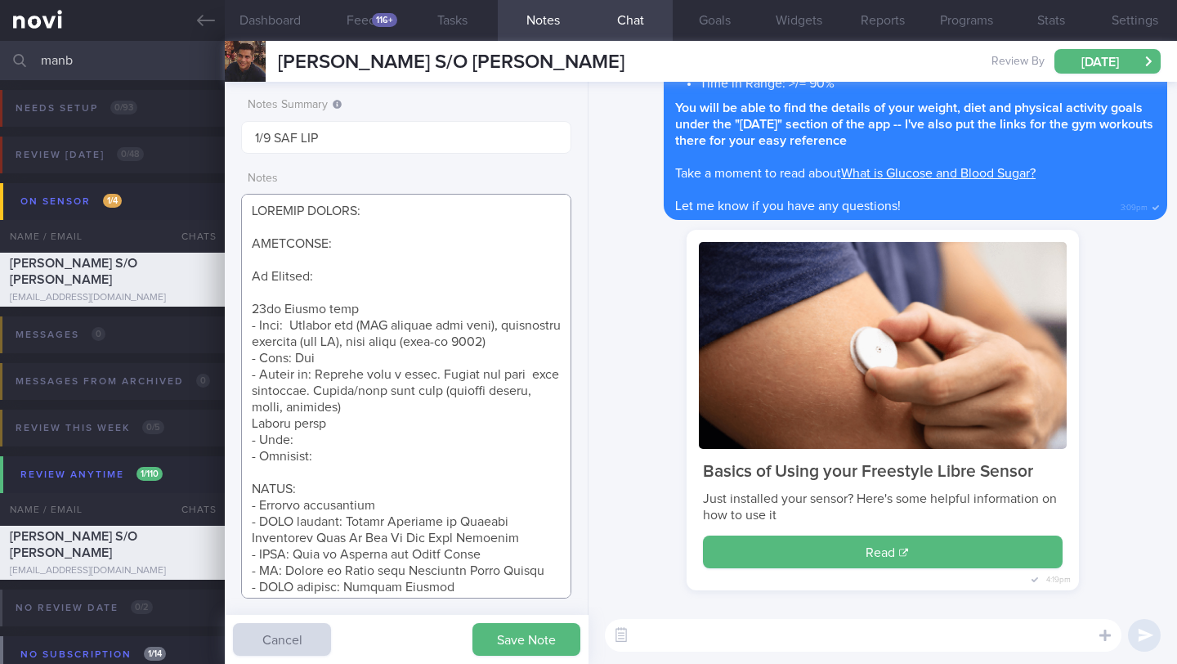
click at [251, 443] on textarea at bounding box center [406, 396] width 330 height 405
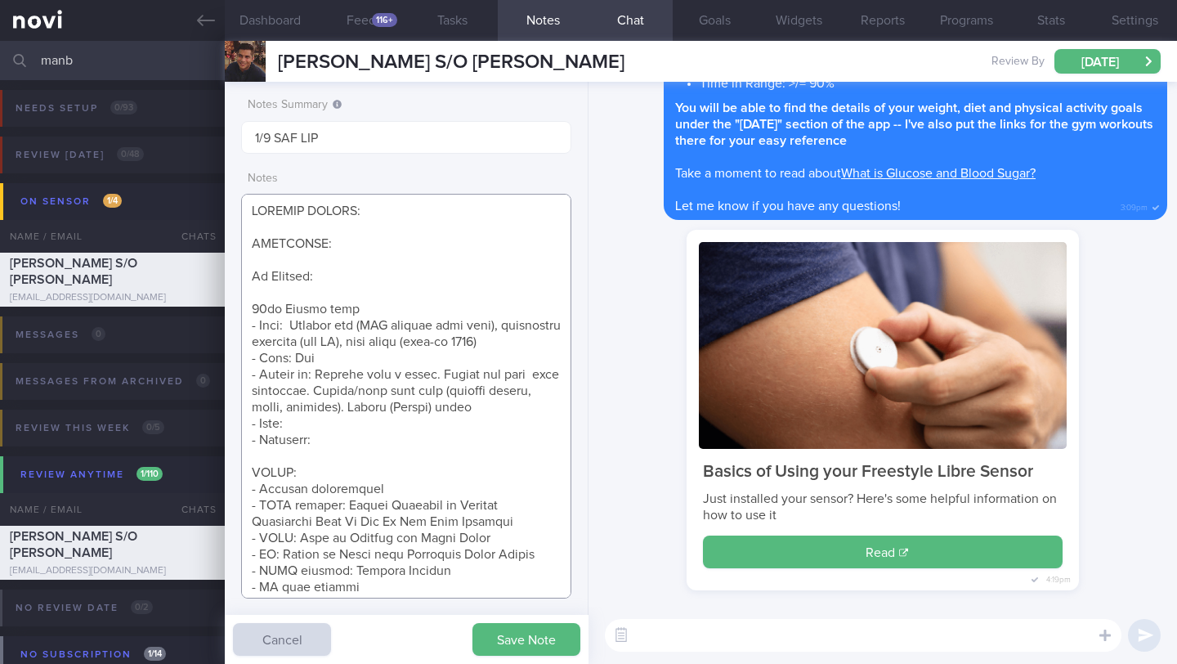
click at [314, 440] on textarea at bounding box center [406, 396] width 330 height 405
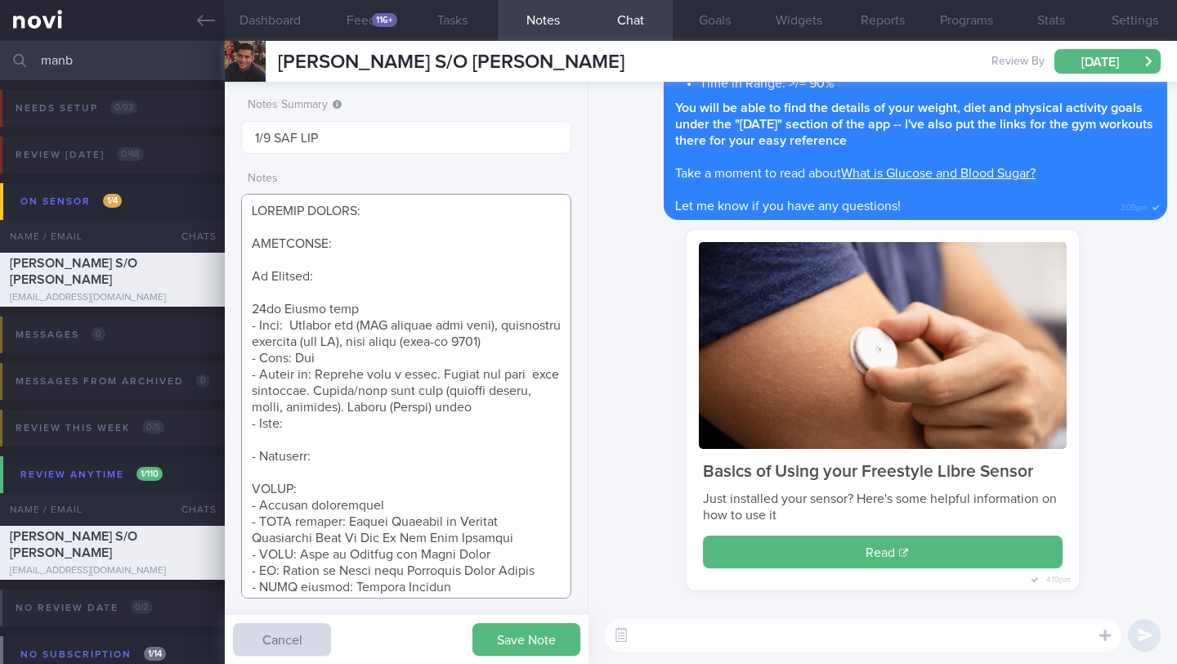
paste textarea "Cravings: Craves fried chicken and Coke. Snacks: Eats nuts and sugary nuts once…"
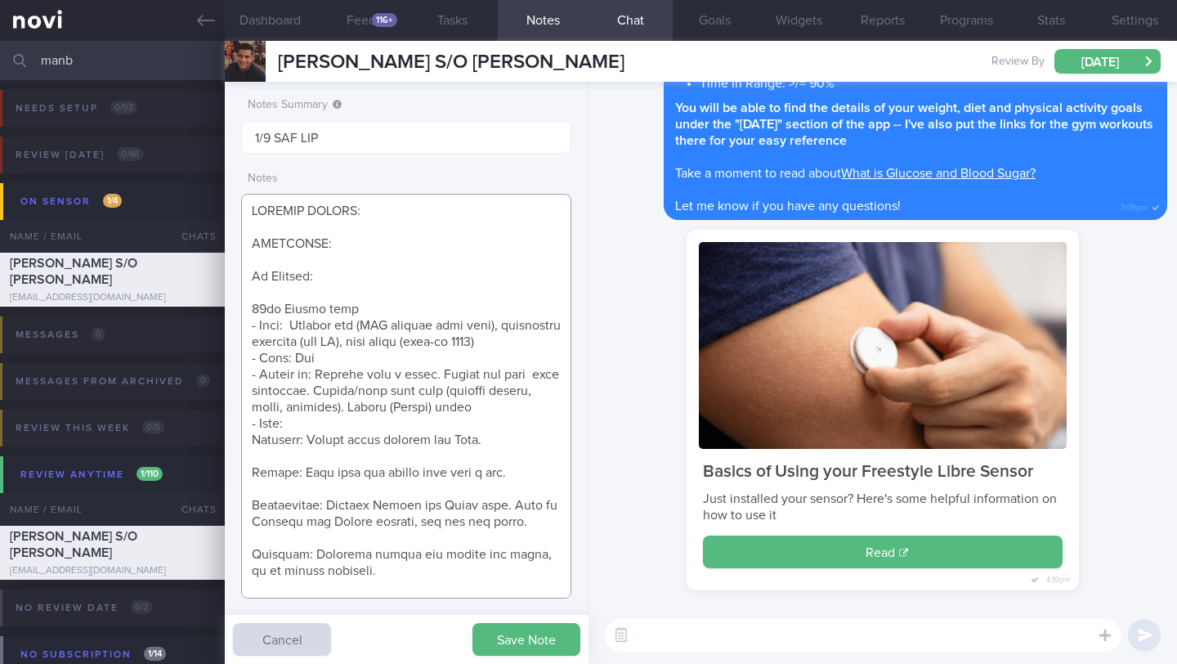
scroll to position [61, 0]
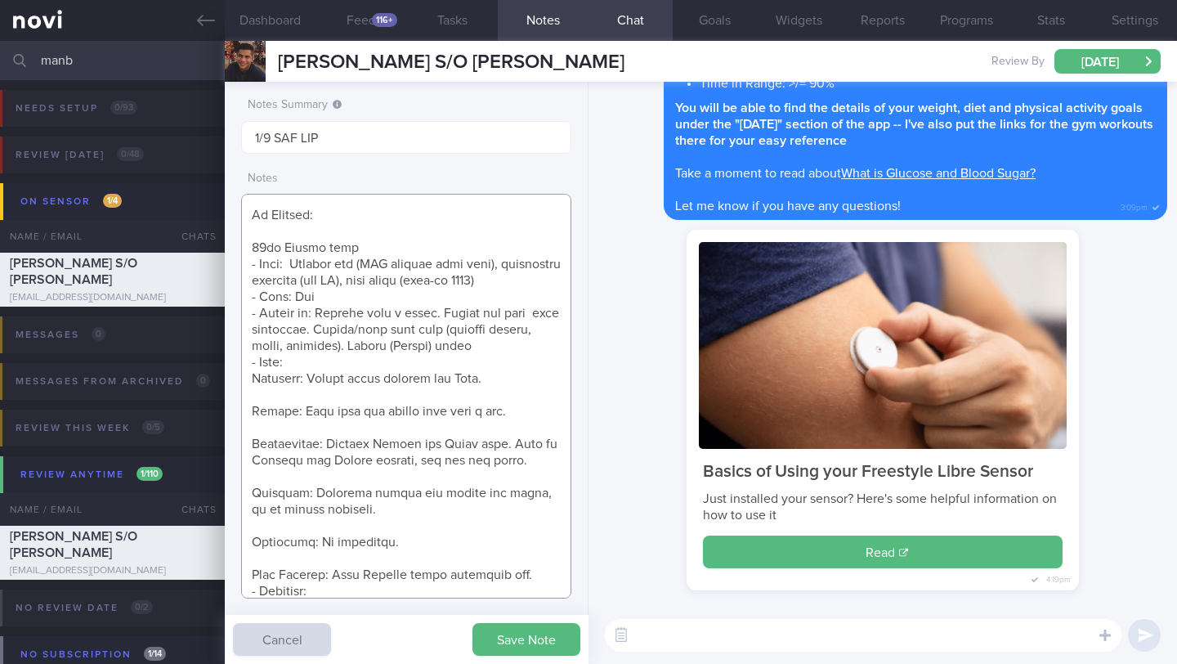
click at [280, 412] on textarea at bounding box center [406, 396] width 330 height 405
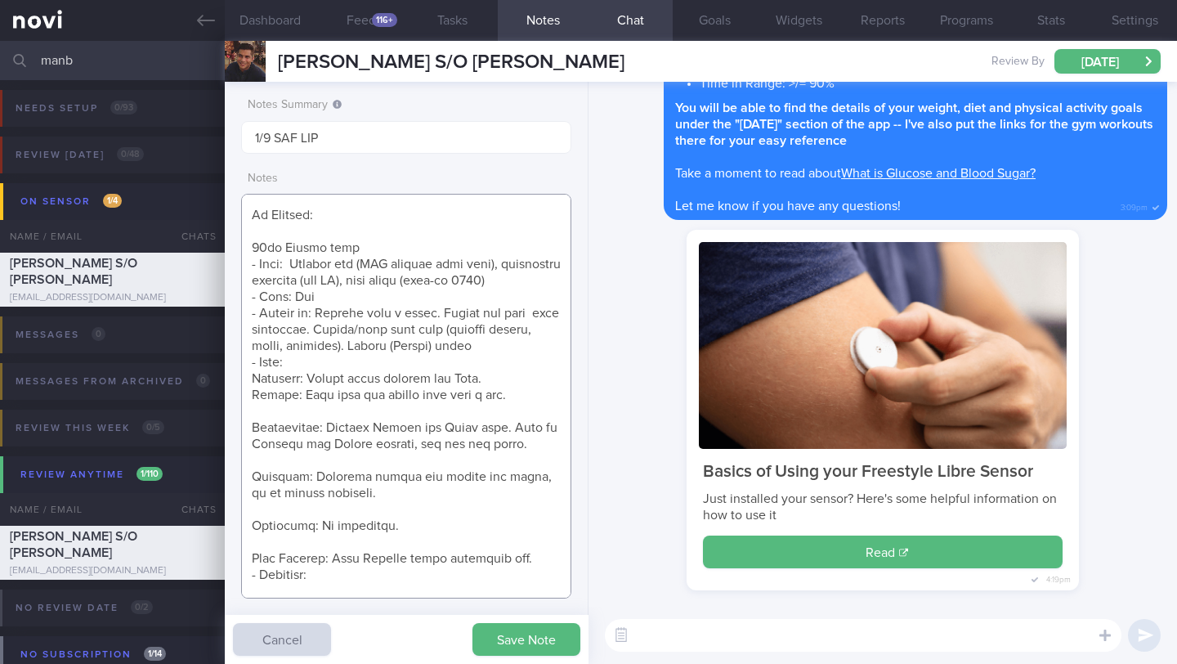
click at [270, 423] on textarea at bounding box center [406, 396] width 330 height 405
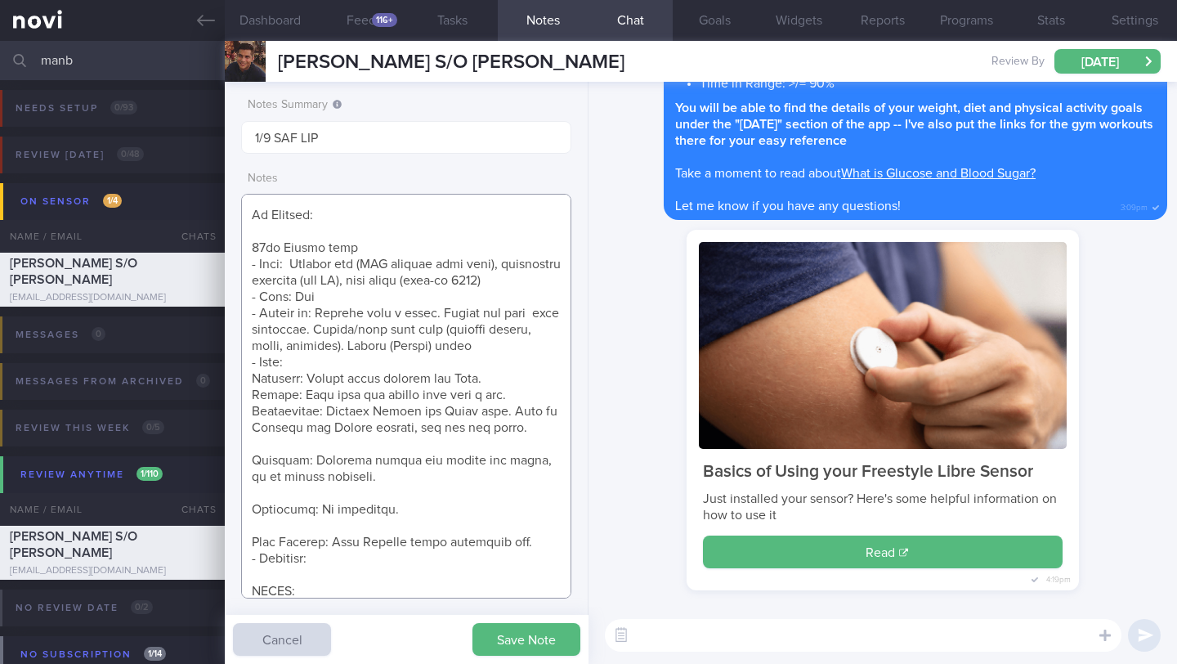
click at [262, 457] on textarea at bounding box center [406, 396] width 330 height 405
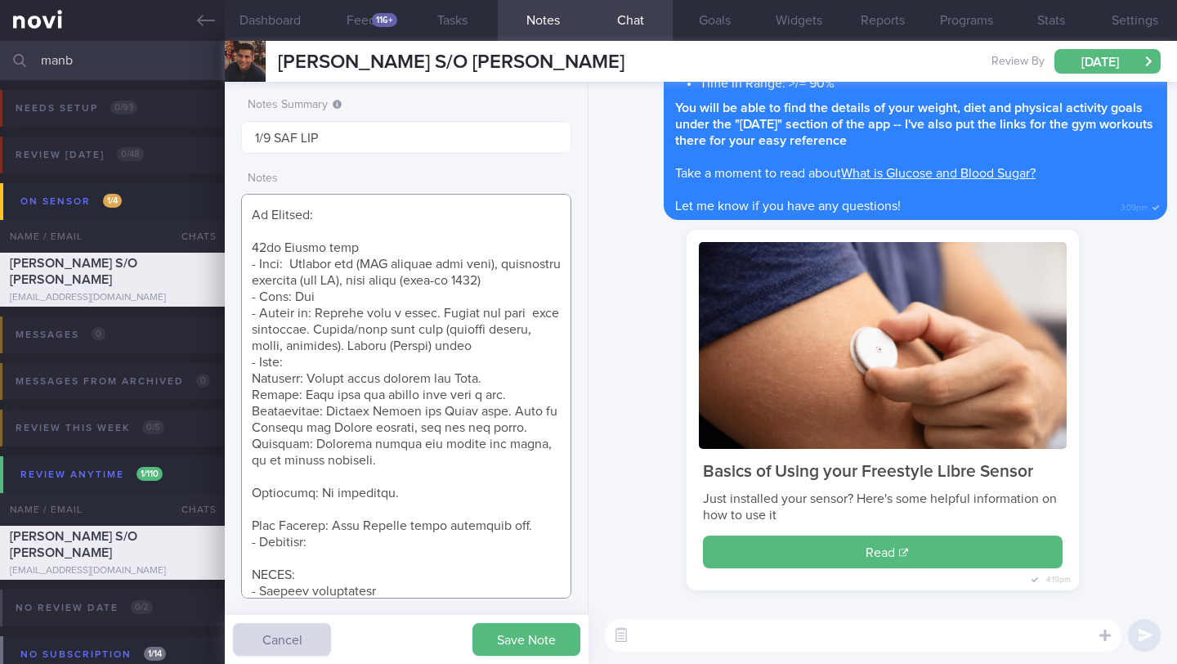
click at [272, 492] on textarea at bounding box center [406, 396] width 330 height 405
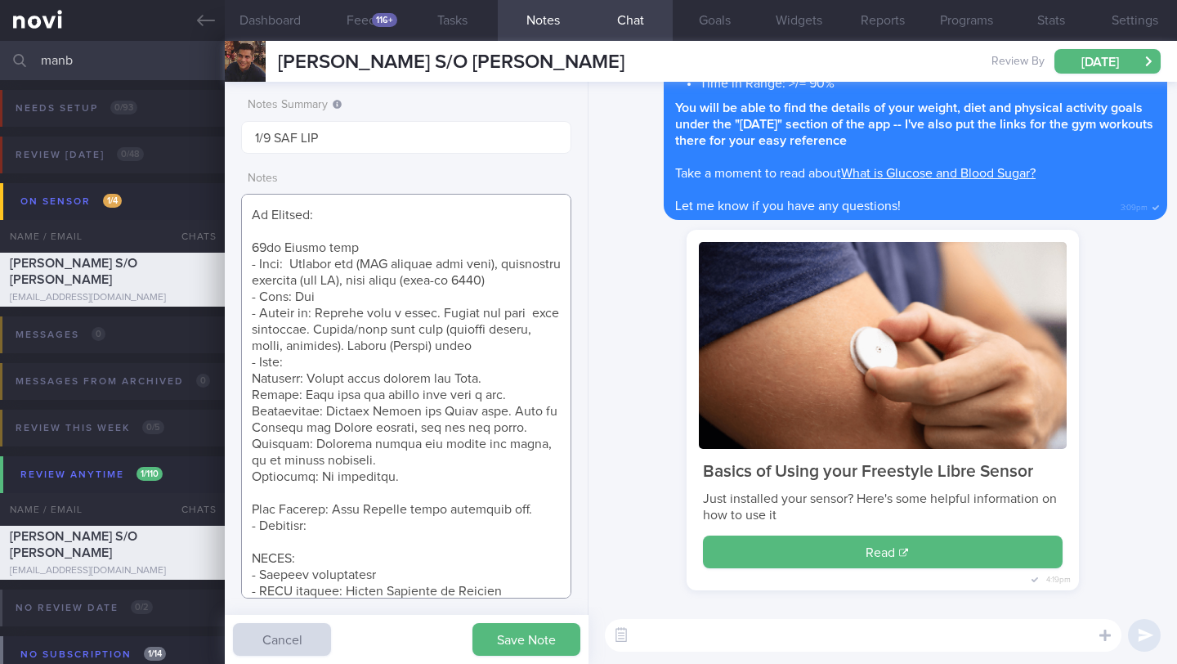
click at [280, 519] on textarea at bounding box center [406, 396] width 330 height 405
click at [283, 513] on textarea at bounding box center [406, 396] width 330 height 405
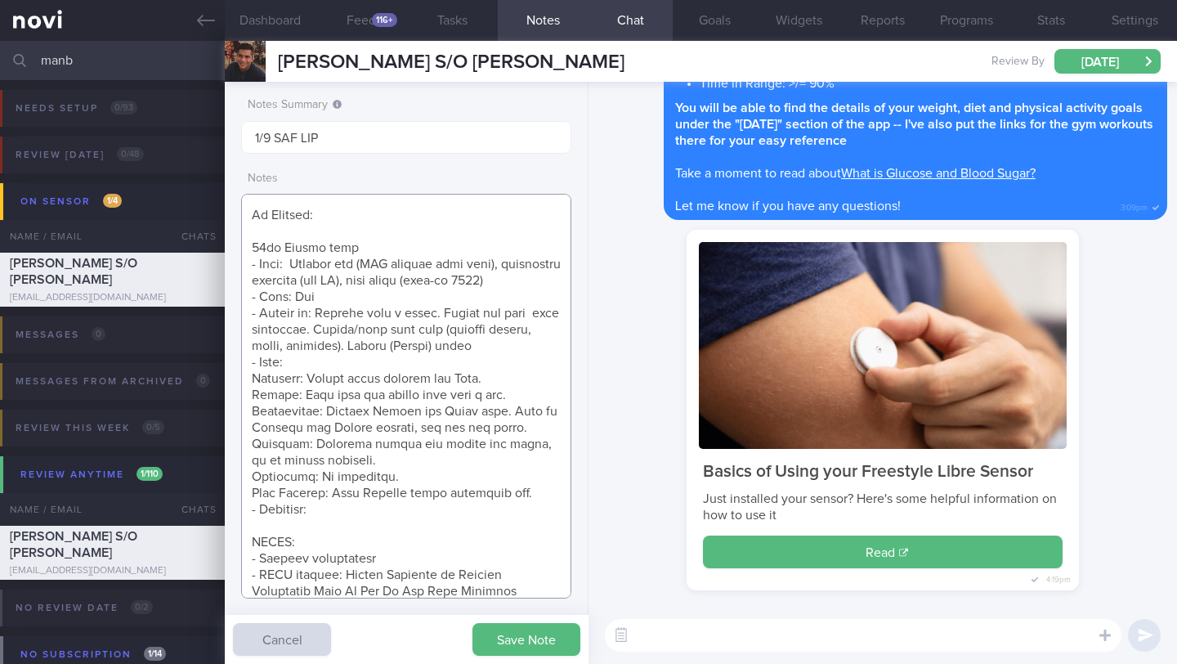
click at [319, 523] on textarea at bounding box center [406, 396] width 330 height 405
paste textarea "Current: Plays football for 70 minutes once a week. Walks 1.6 km daily (to the …"
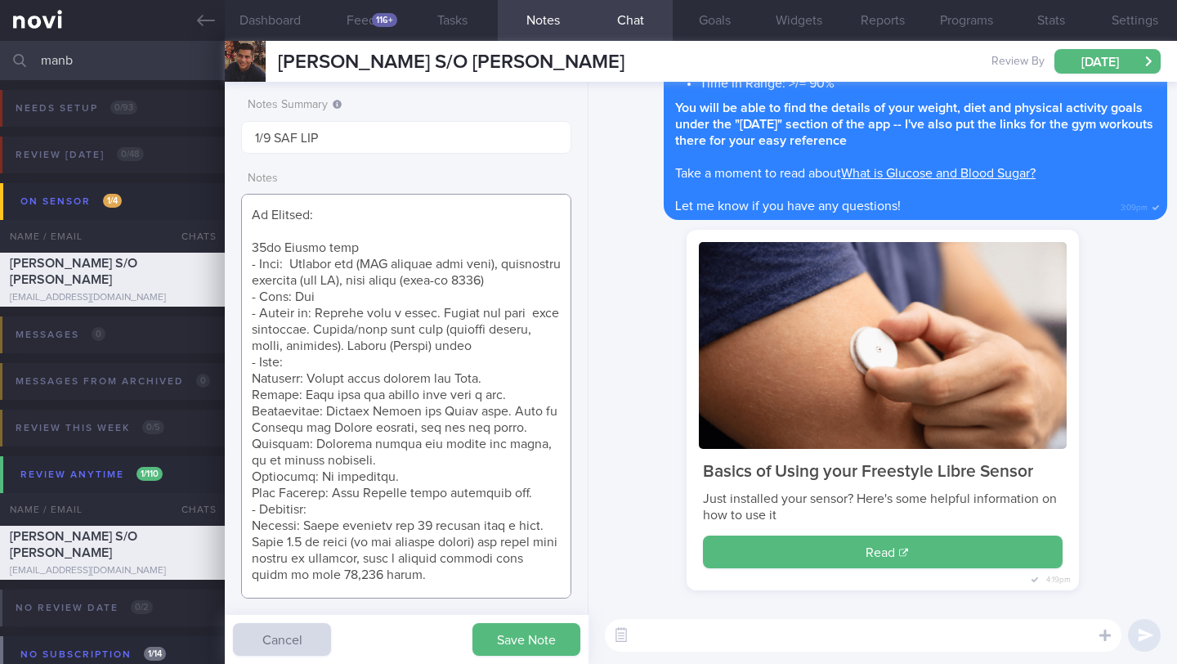
scroll to position [225, 0]
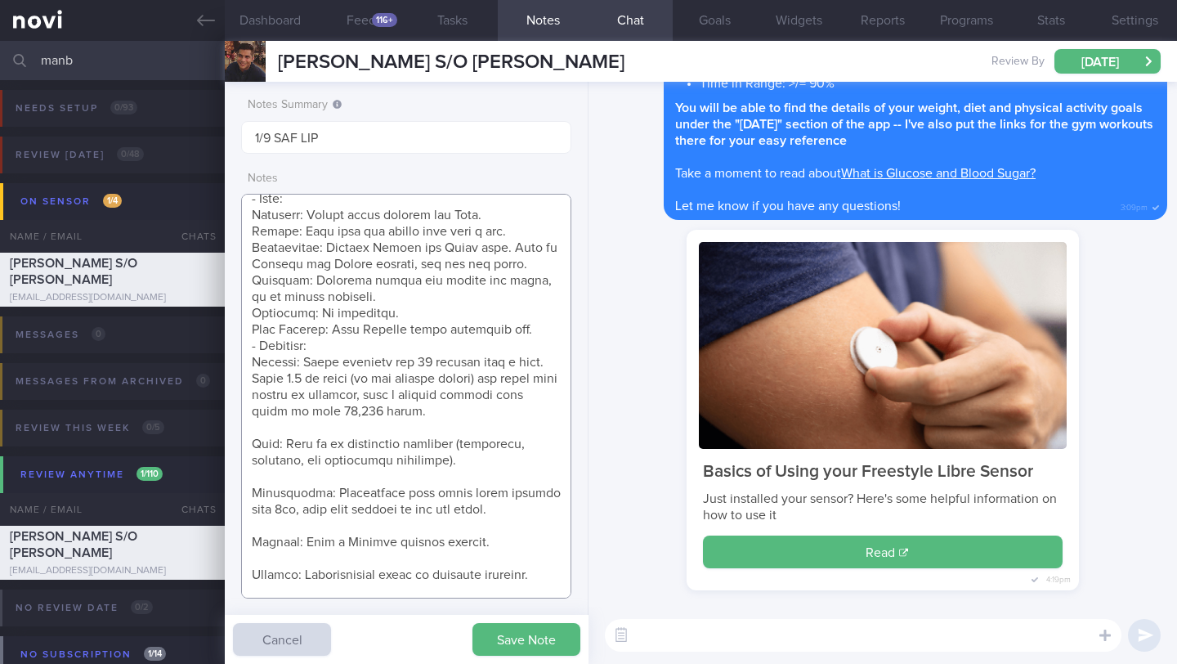
click at [284, 444] on textarea at bounding box center [406, 396] width 330 height 405
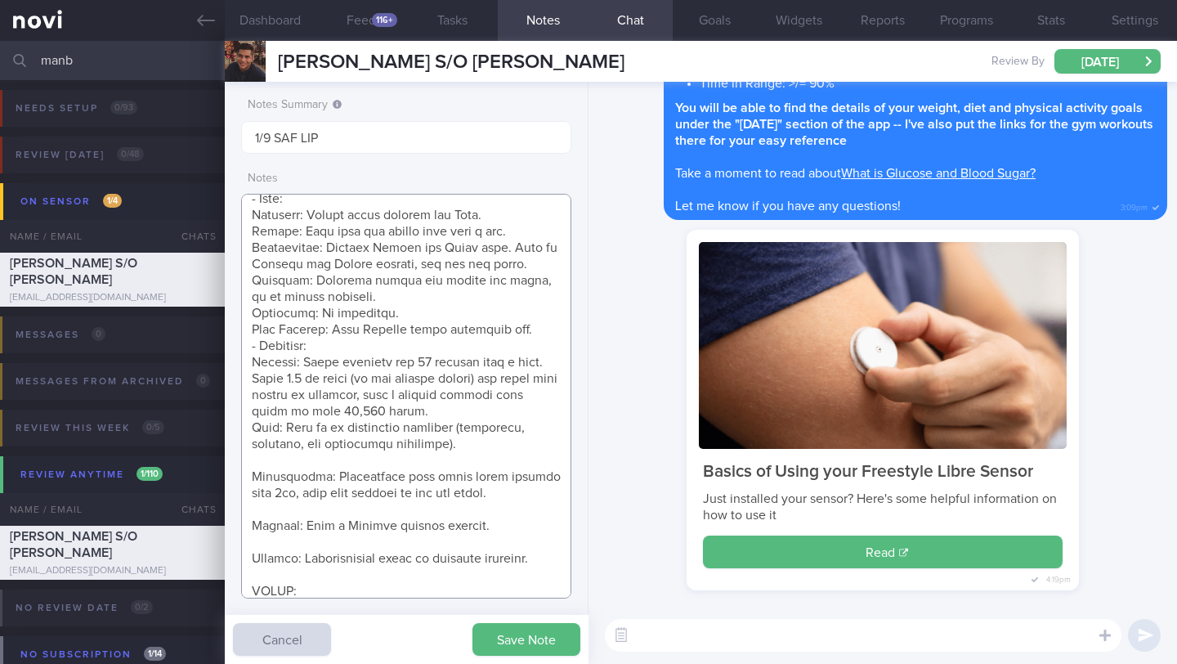
click at [261, 472] on textarea at bounding box center [406, 396] width 330 height 405
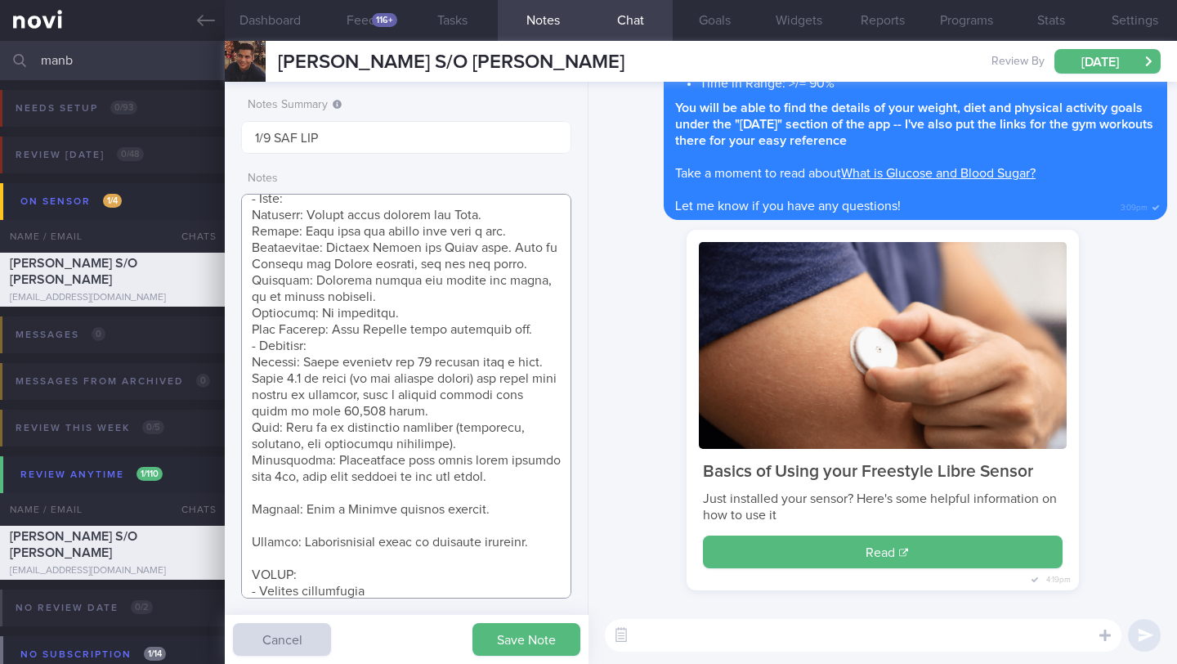
click at [266, 507] on textarea at bounding box center [406, 396] width 330 height 405
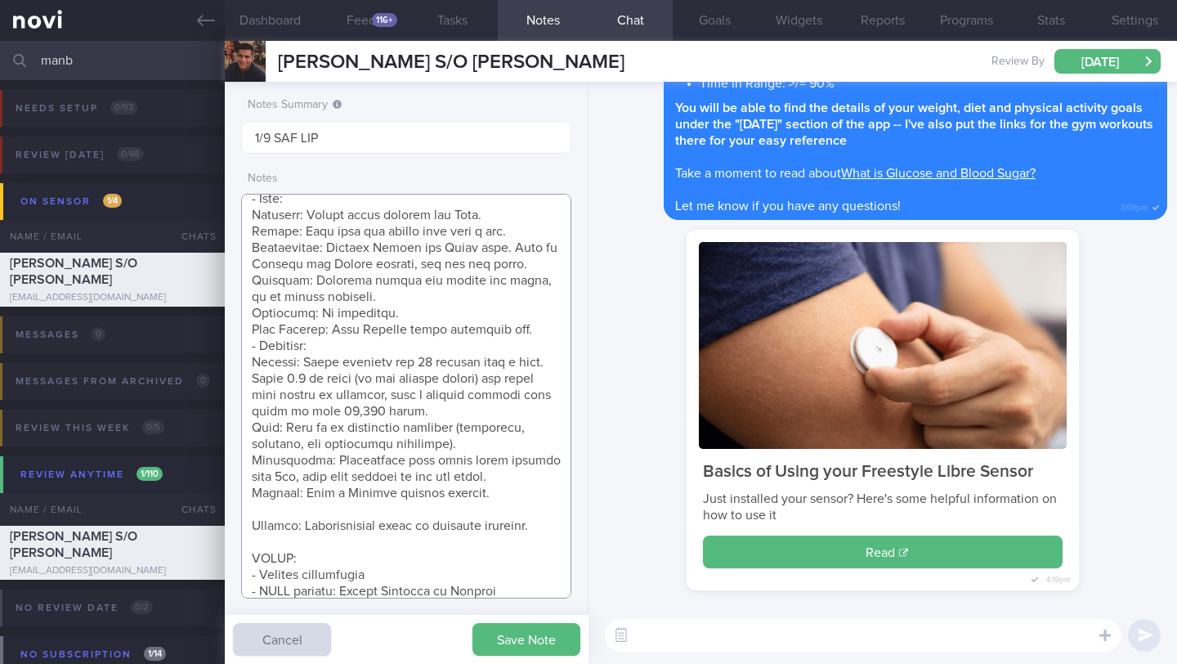
click at [271, 528] on textarea at bounding box center [406, 396] width 330 height 405
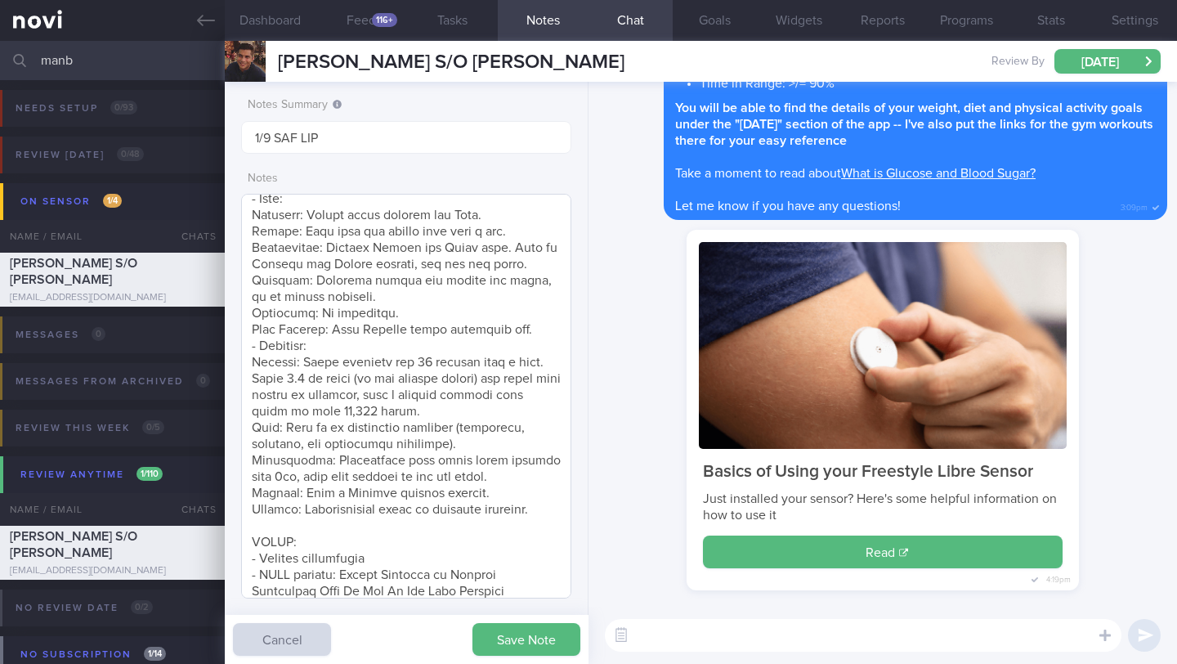
scroll to position [817114, 816993]
click at [493, 642] on button "Save Note" at bounding box center [526, 639] width 108 height 33
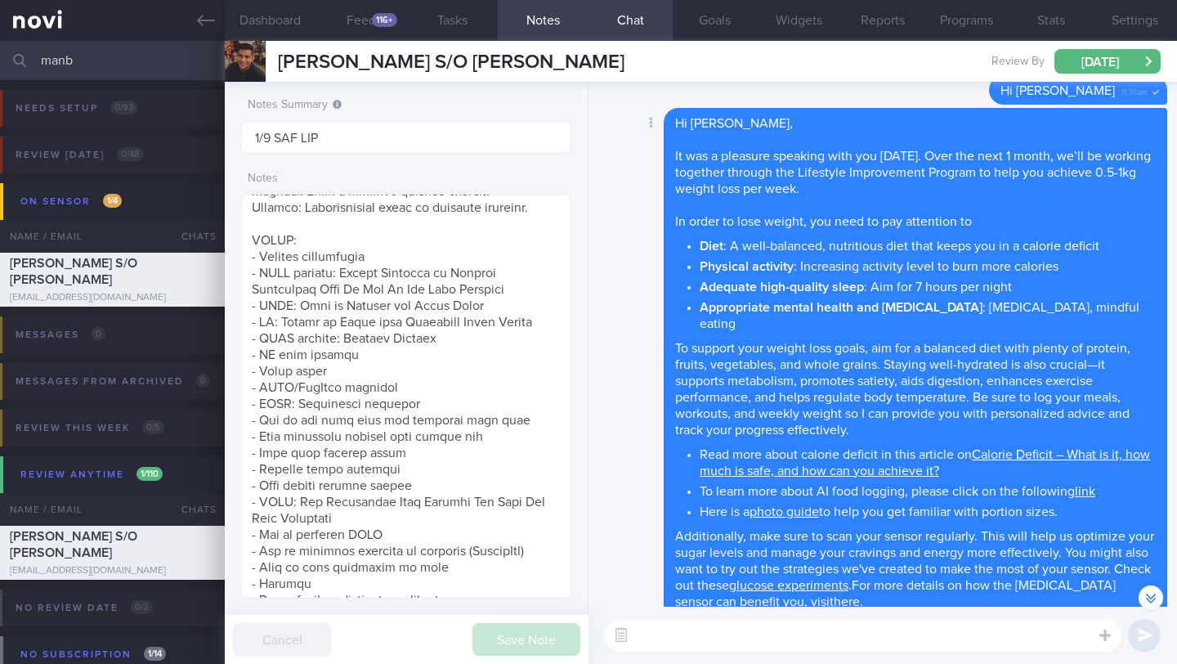
scroll to position [-875, 0]
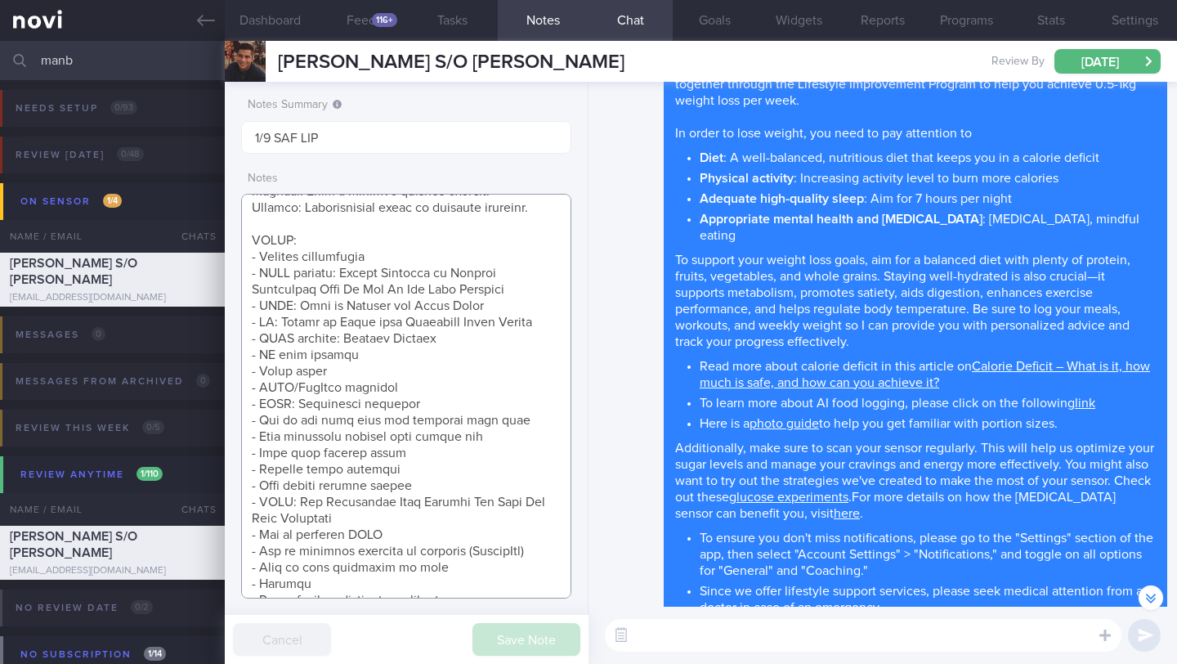
click at [411, 276] on textarea at bounding box center [406, 396] width 330 height 405
click at [510, 289] on textarea at bounding box center [406, 396] width 330 height 405
click at [536, 313] on textarea at bounding box center [406, 396] width 330 height 405
click at [511, 343] on textarea at bounding box center [406, 396] width 330 height 405
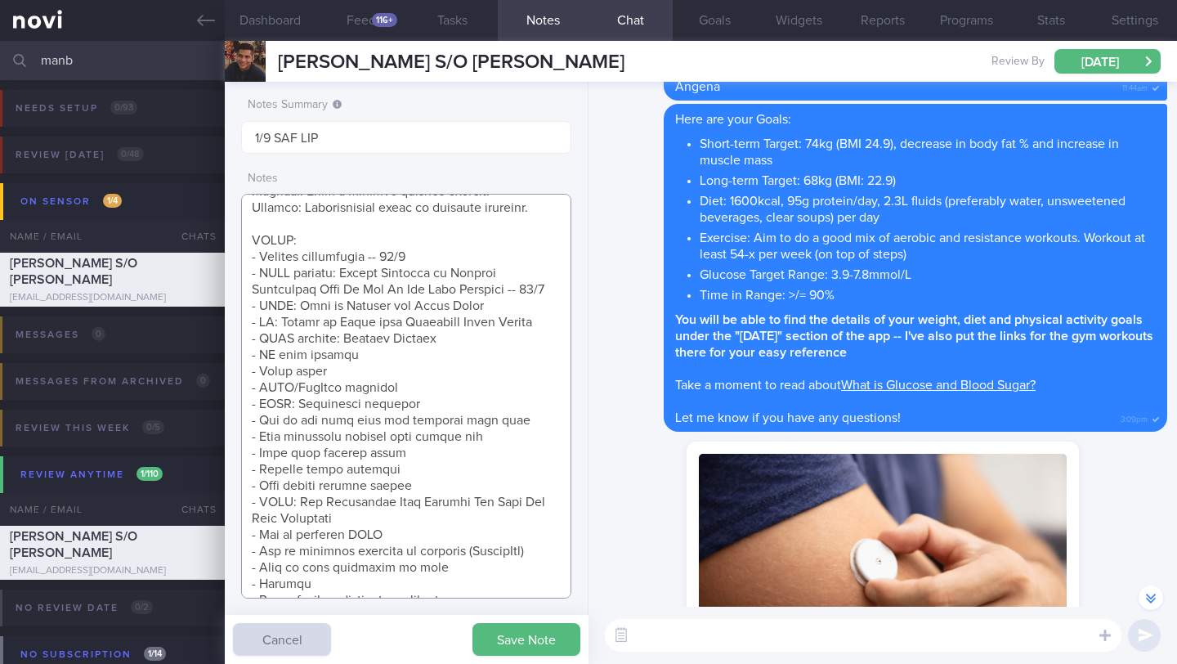
scroll to position [0, 0]
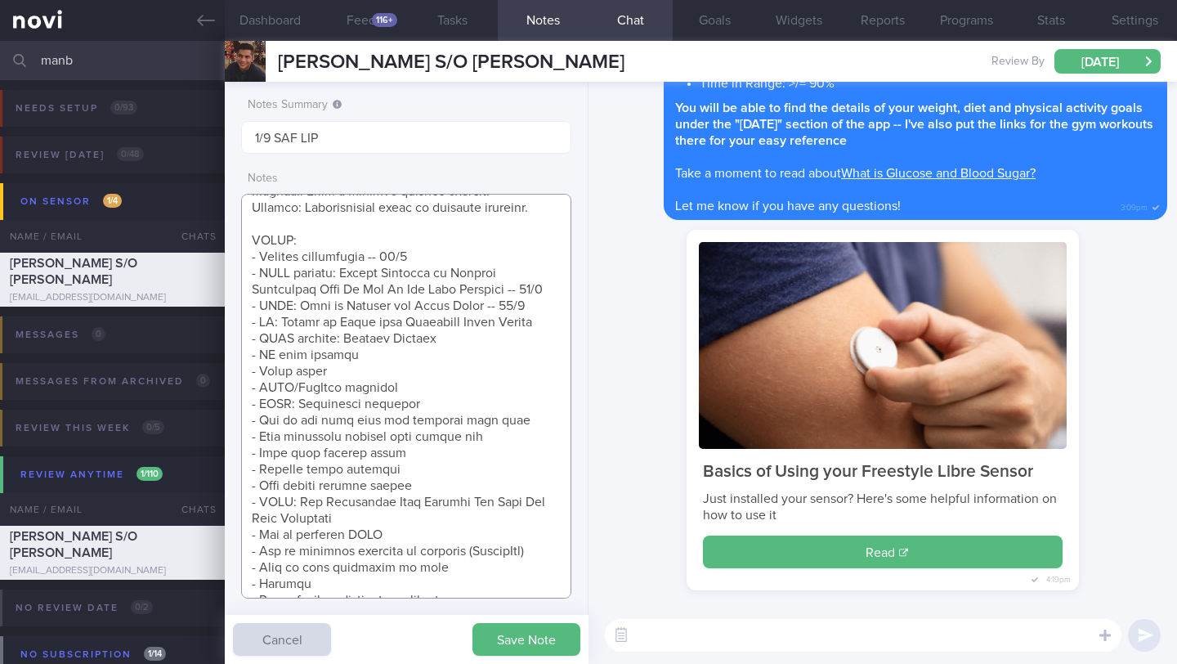
click at [534, 353] on textarea at bounding box center [406, 396] width 330 height 405
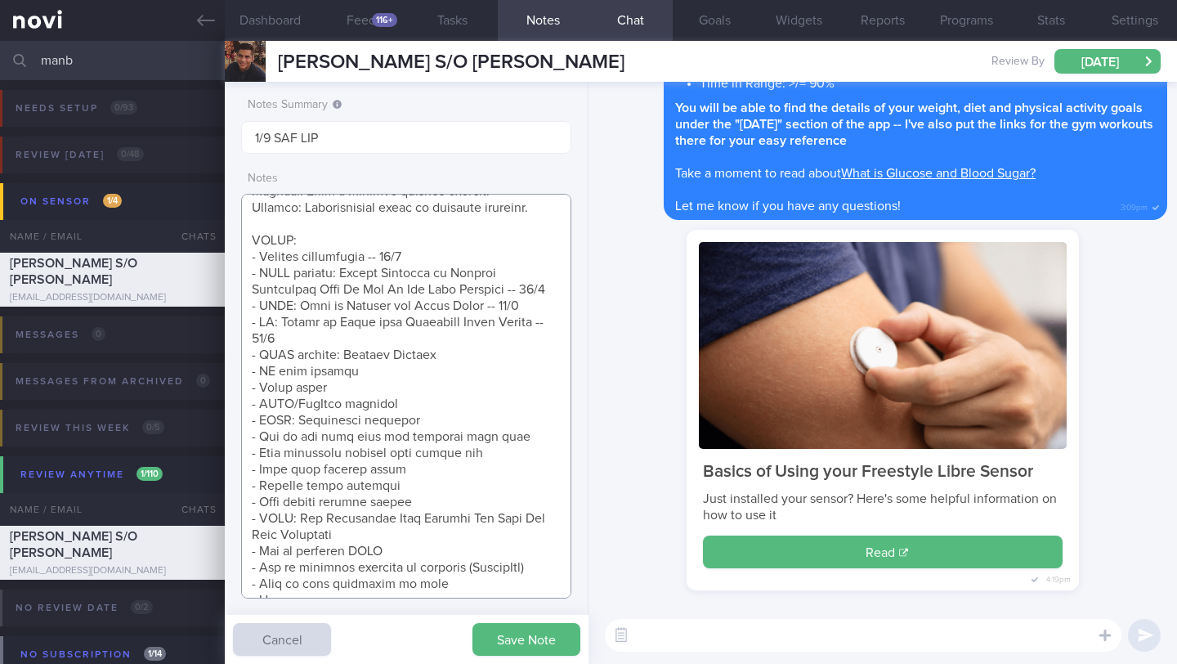
click at [454, 392] on textarea at bounding box center [406, 396] width 330 height 405
click at [458, 385] on textarea at bounding box center [406, 396] width 330 height 405
click at [382, 400] on textarea at bounding box center [406, 396] width 330 height 405
click at [504, 643] on button "Save Note" at bounding box center [526, 639] width 108 height 33
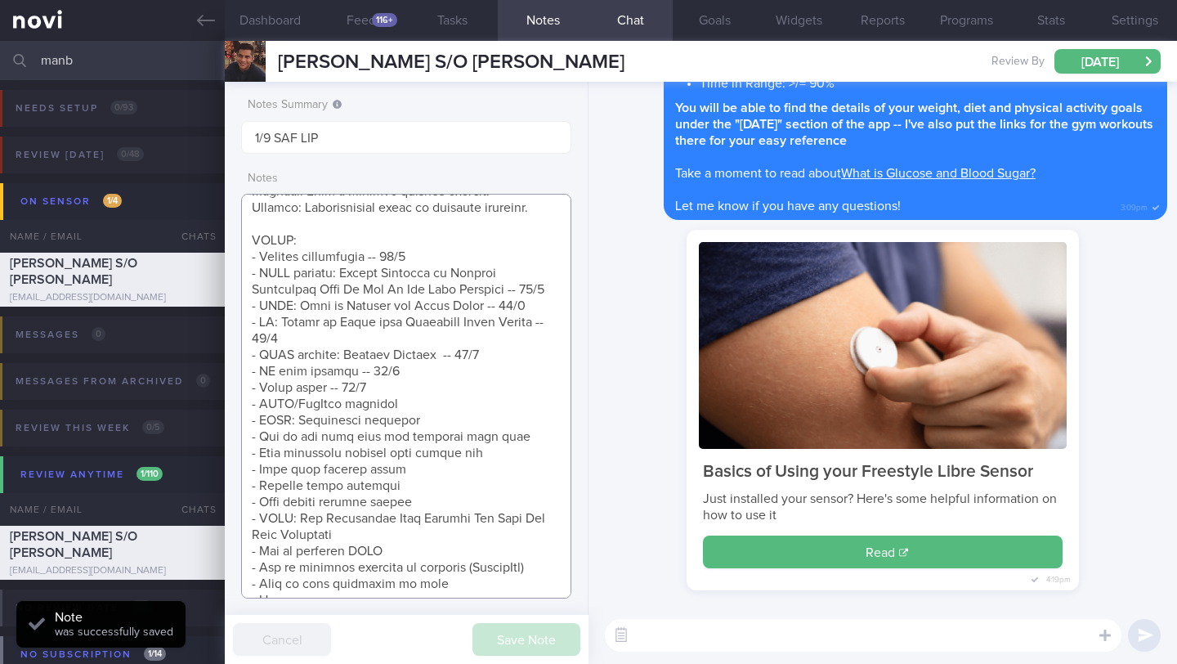
click at [450, 420] on textarea at bounding box center [406, 396] width 330 height 405
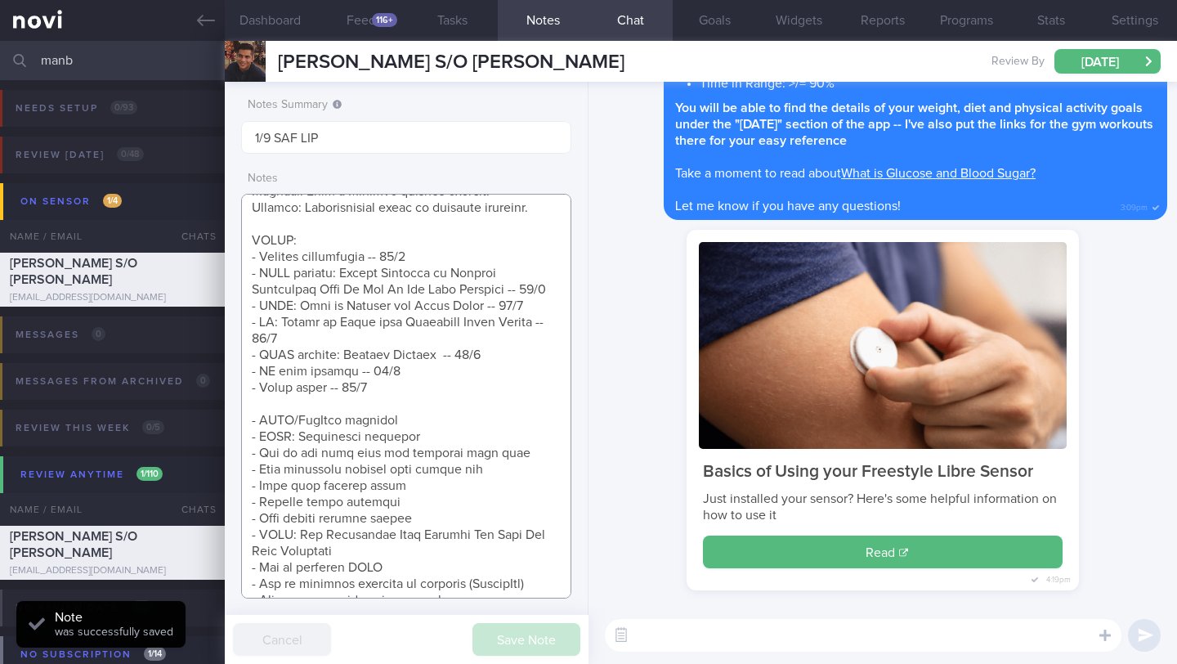
scroll to position [758, 0]
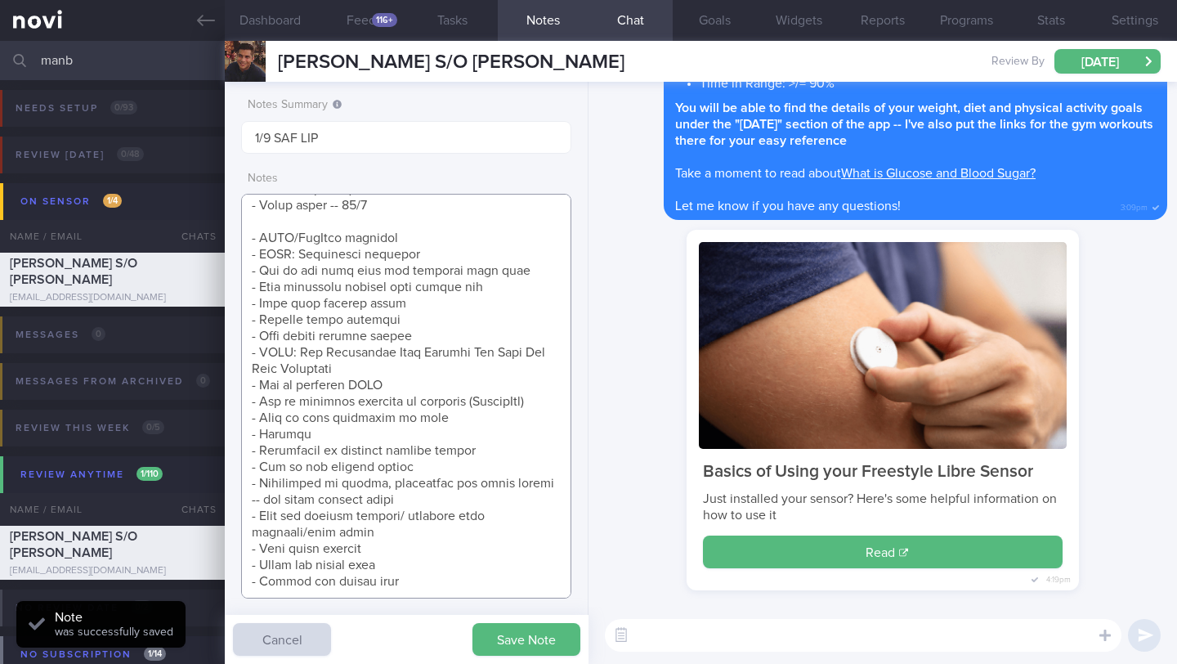
drag, startPoint x: 334, startPoint y: 417, endPoint x: 247, endPoint y: 418, distance: 87.5
click at [247, 418] on textarea at bounding box center [406, 396] width 330 height 405
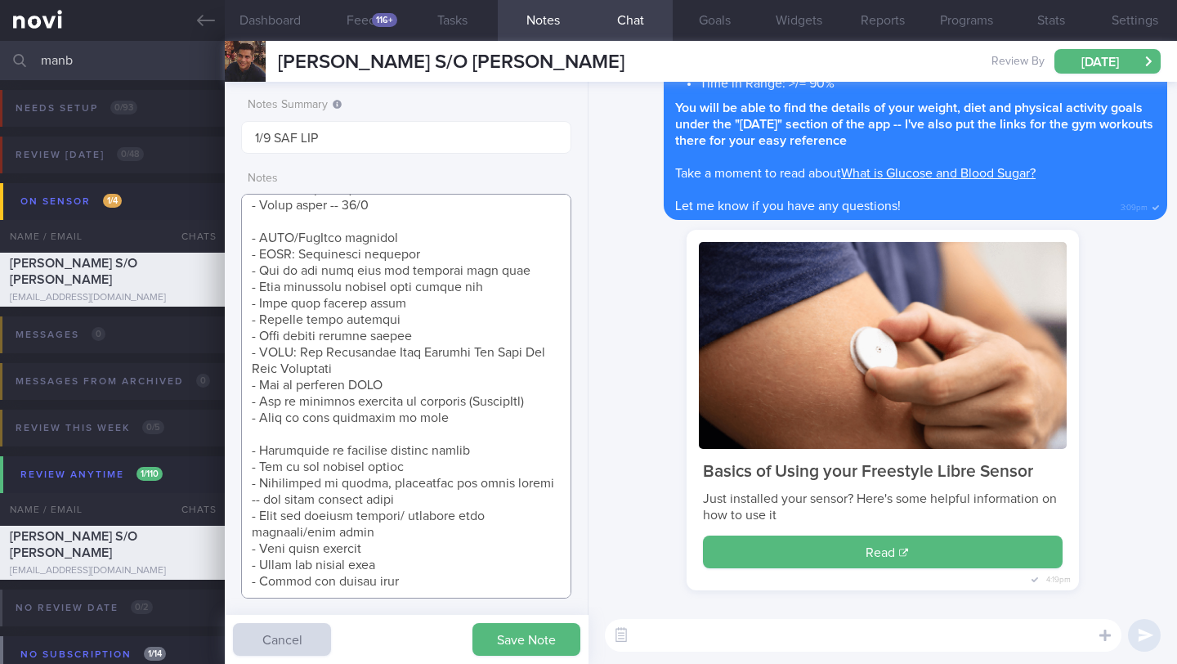
scroll to position [735, 0]
drag, startPoint x: 406, startPoint y: 240, endPoint x: 243, endPoint y: 230, distance: 163.8
click at [243, 230] on textarea at bounding box center [406, 396] width 330 height 405
paste textarea "- Recipes"
click at [253, 25] on button "Dashboard" at bounding box center [270, 20] width 91 height 41
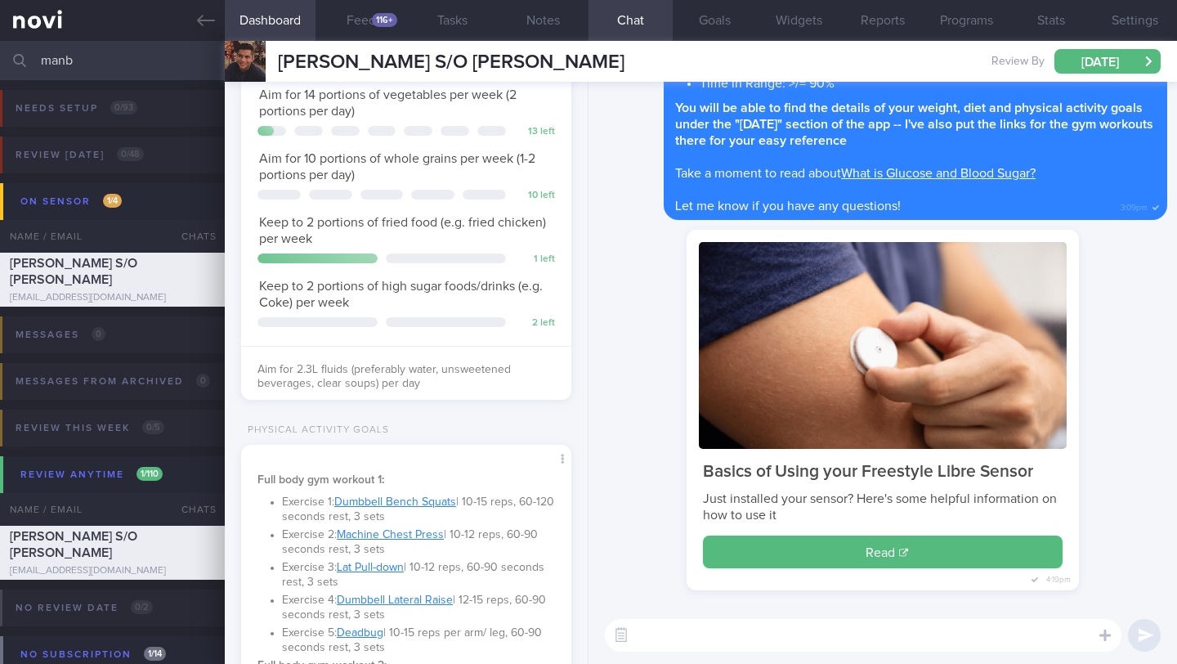
scroll to position [682, 0]
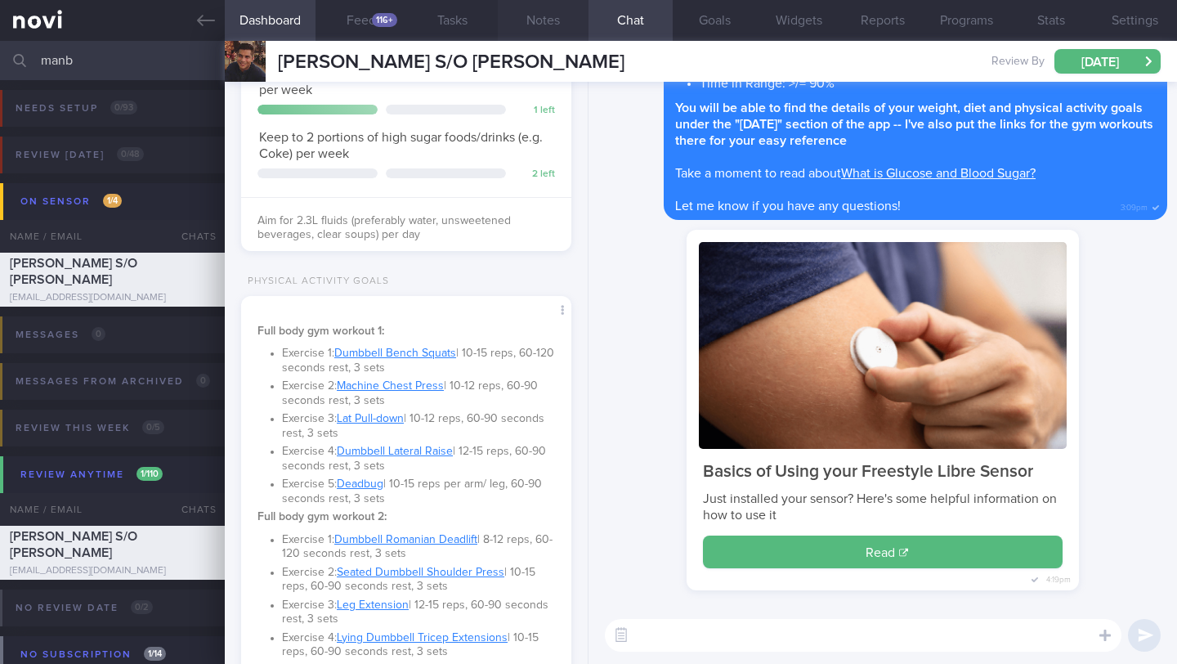
click at [540, 20] on button "Notes" at bounding box center [543, 20] width 91 height 41
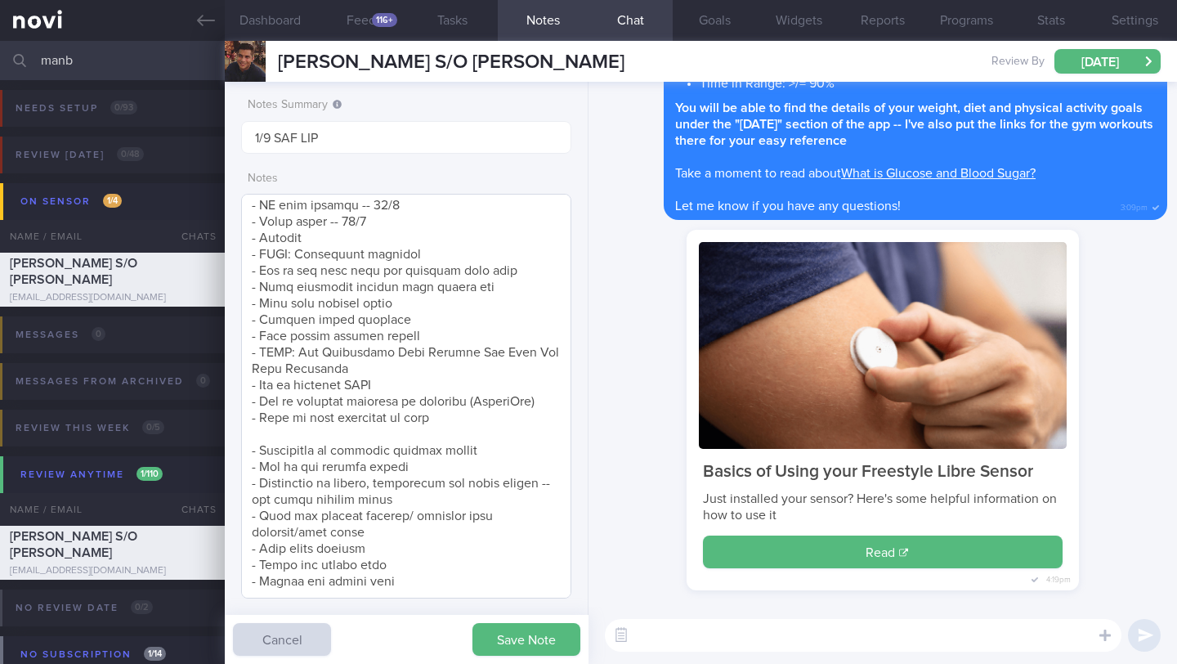
scroll to position [731, 0]
click at [310, 234] on textarea at bounding box center [406, 396] width 330 height 405
click at [427, 192] on div "Notes" at bounding box center [406, 381] width 330 height 436
click at [418, 212] on textarea at bounding box center [406, 396] width 330 height 405
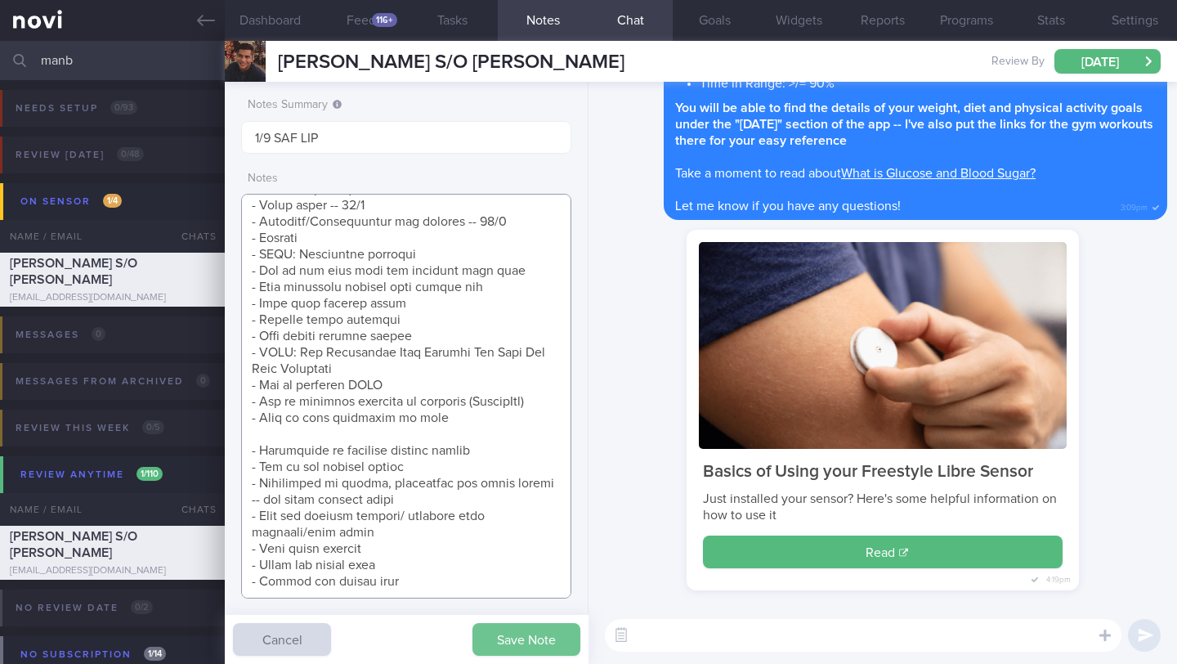
type textarea "SUPPORT NEEDED: CHALLENGE: Wt Targets: [DEMOGRAPHIC_DATA] [DEMOGRAPHIC_DATA] [D…"
click at [521, 641] on button "Save Note" at bounding box center [526, 639] width 108 height 33
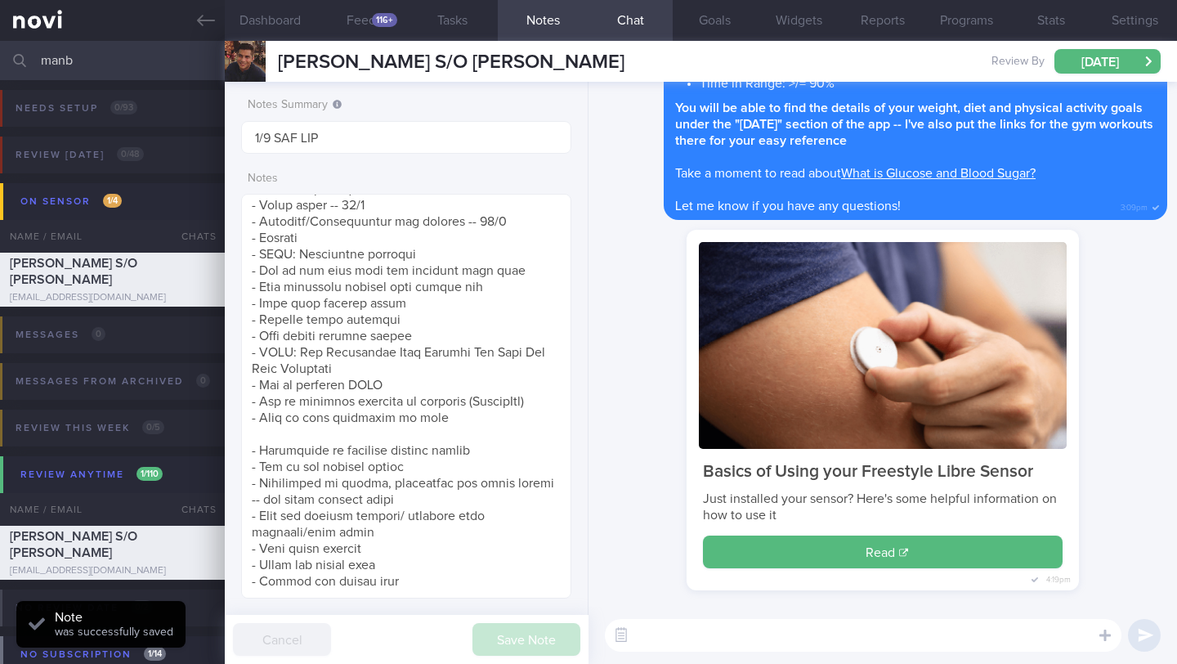
click at [123, 57] on input "manb" at bounding box center [588, 60] width 1177 height 39
click at [124, 57] on input "manb" at bounding box center [588, 60] width 1177 height 39
